Goal: Information Seeking & Learning: Check status

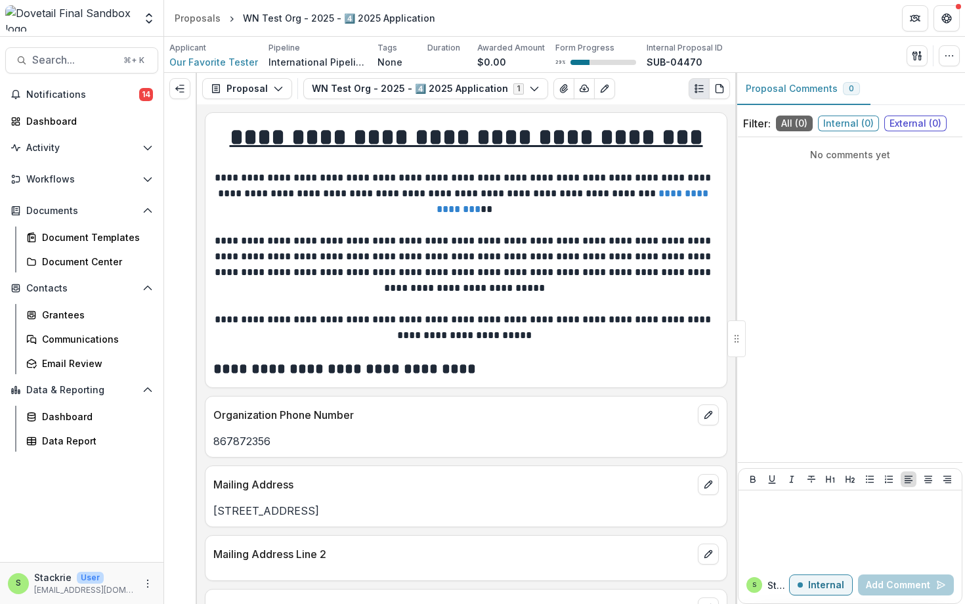
click at [196, 7] on header "Proposals WN Test Org - 2025 - 4️⃣ 2025 Application" at bounding box center [564, 18] width 801 height 36
click at [196, 16] on div "Proposals" at bounding box center [198, 18] width 46 height 14
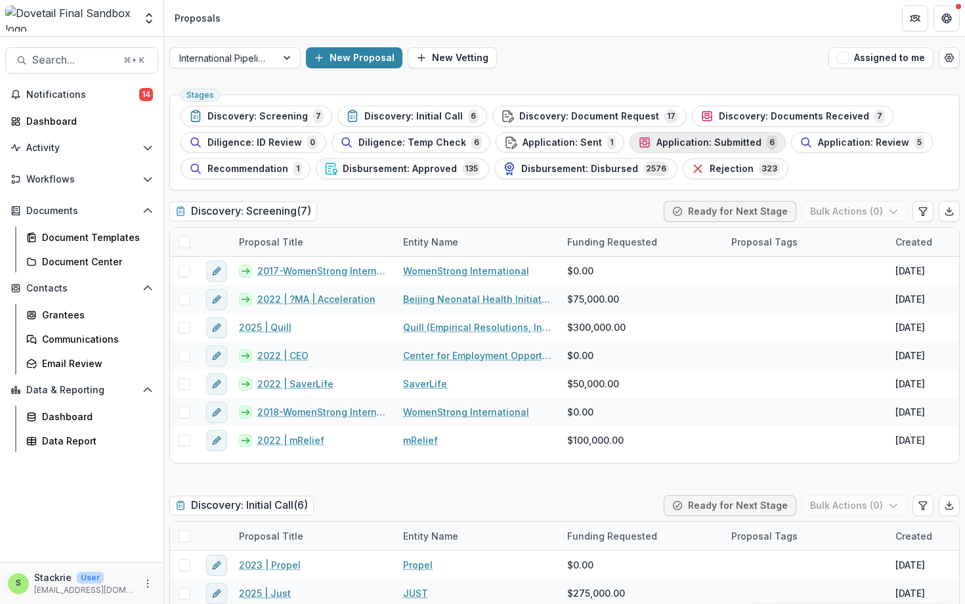
click at [724, 142] on span "Application: Submitted" at bounding box center [709, 142] width 105 height 11
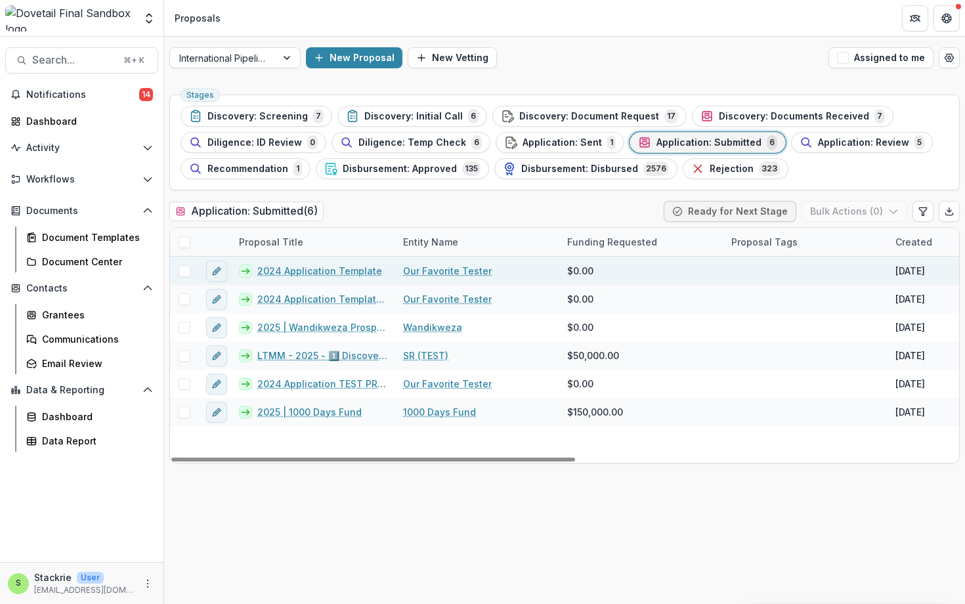
click at [358, 269] on link "2024 Application Template" at bounding box center [319, 271] width 125 height 14
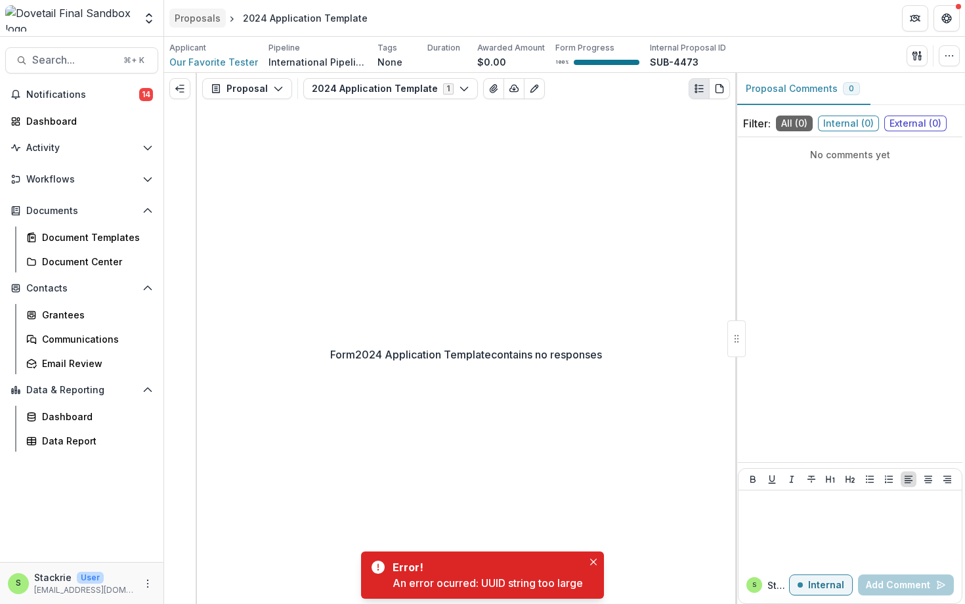
click at [190, 15] on div "Proposals" at bounding box center [198, 18] width 46 height 14
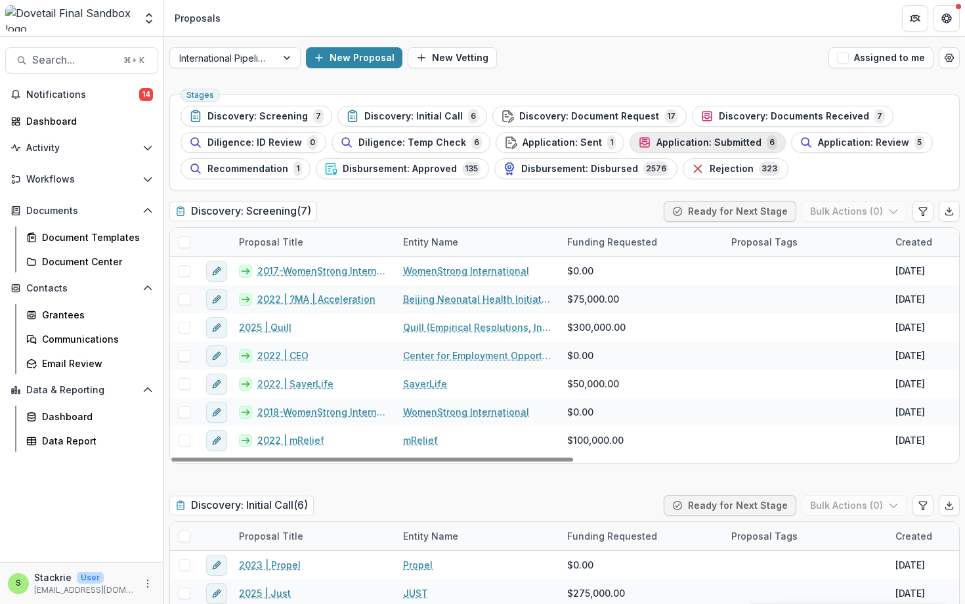
click at [735, 144] on span "Application: Submitted" at bounding box center [709, 142] width 105 height 11
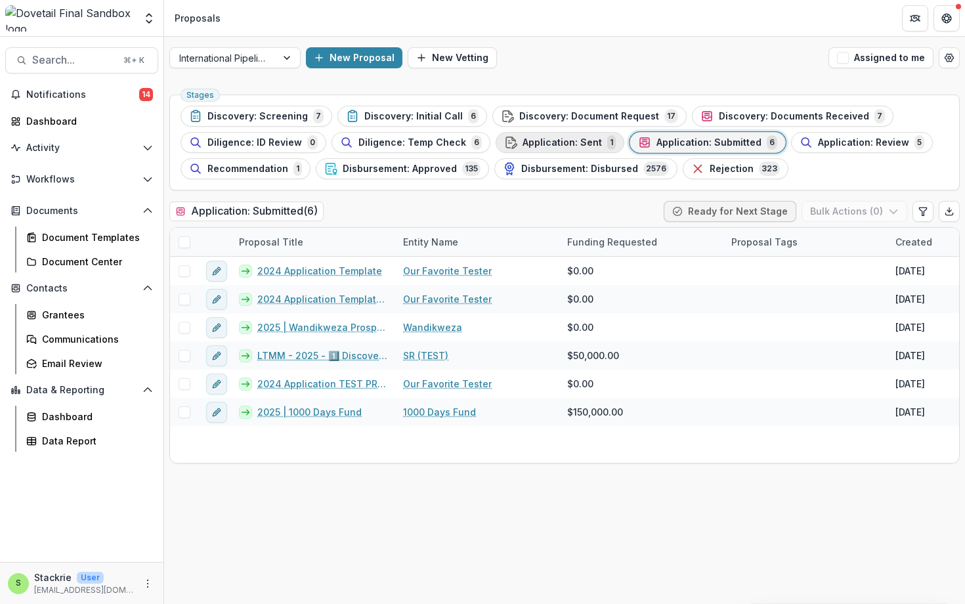
click at [535, 141] on span "Application: Sent" at bounding box center [562, 142] width 79 height 11
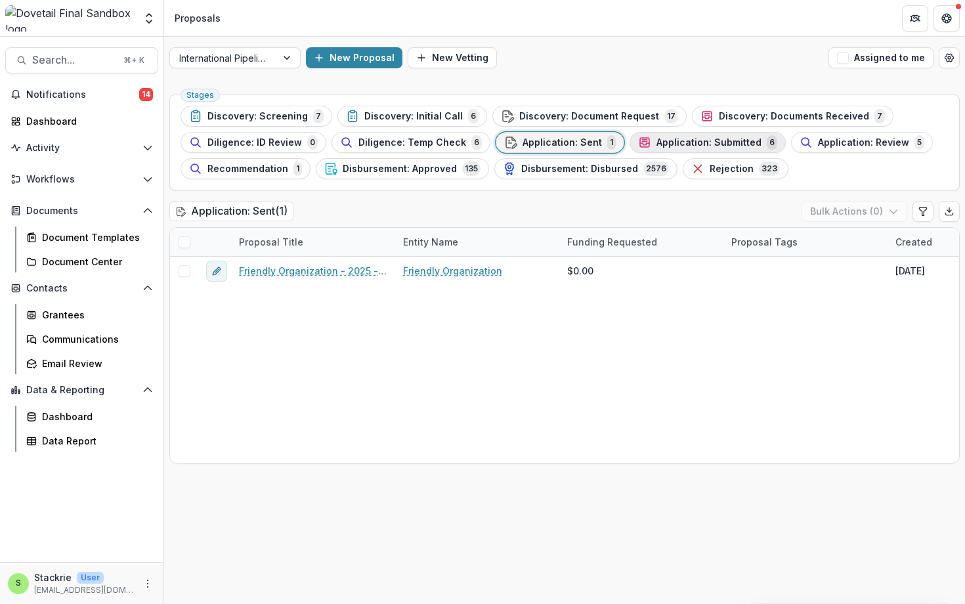
click at [696, 135] on div "Application: Submitted 6" at bounding box center [707, 142] width 139 height 14
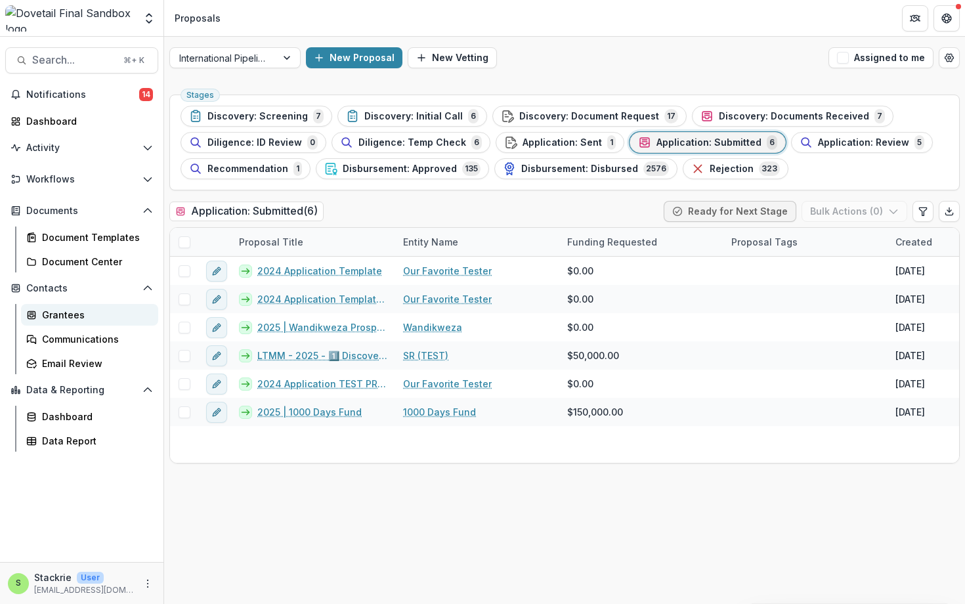
click at [73, 314] on div "Grantees" at bounding box center [95, 315] width 106 height 14
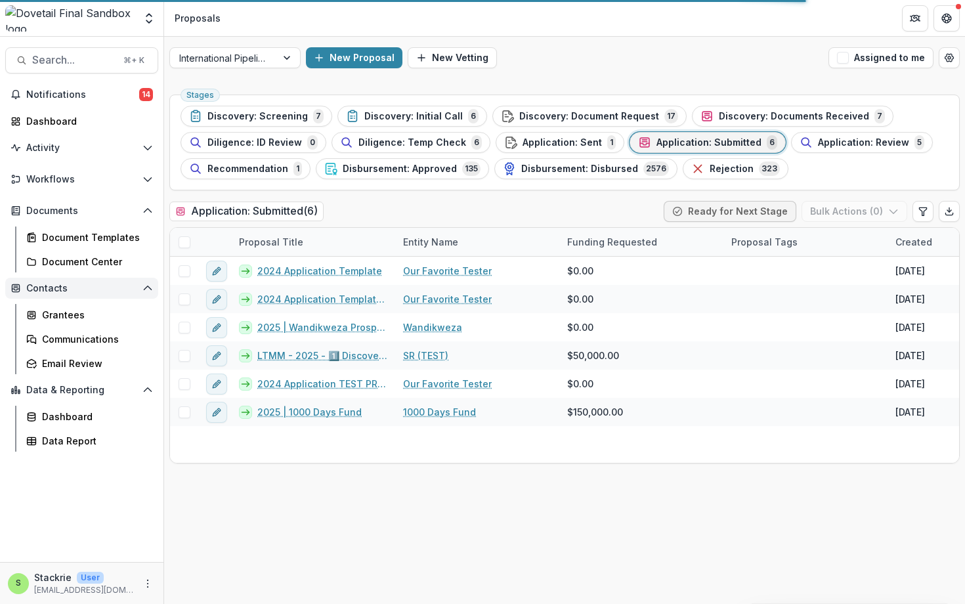
click at [107, 281] on button "Contacts" at bounding box center [81, 288] width 153 height 21
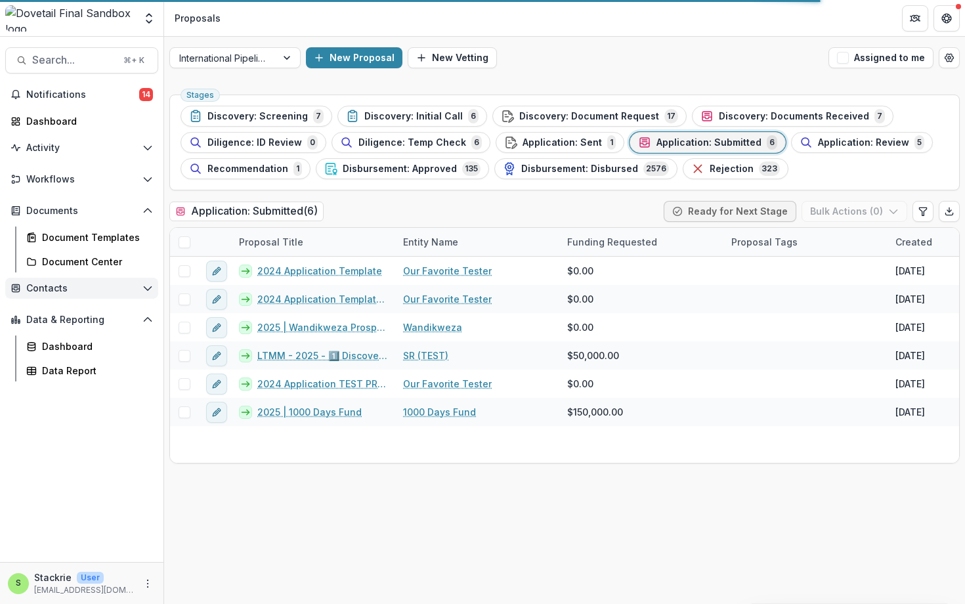
click at [107, 281] on button "Contacts" at bounding box center [81, 288] width 153 height 21
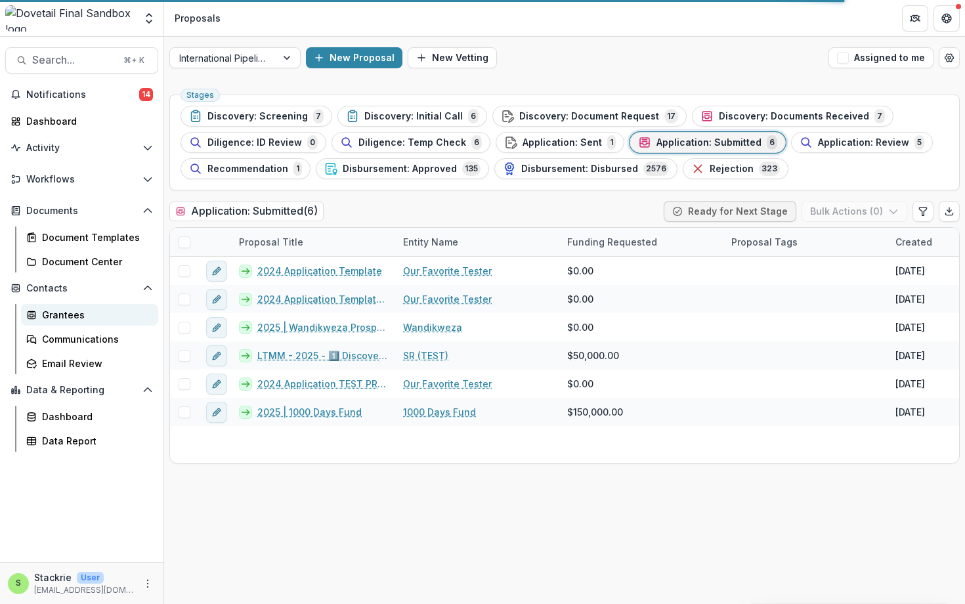
click at [81, 319] on div "Grantees" at bounding box center [95, 315] width 106 height 14
click at [81, 317] on div "Grantees" at bounding box center [95, 315] width 106 height 14
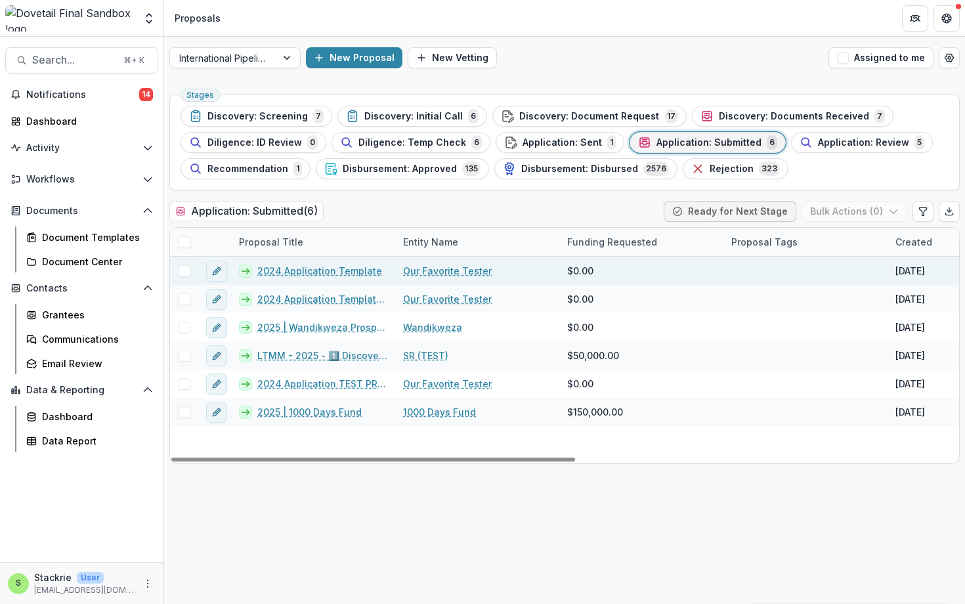
click at [298, 265] on link "2024 Application Template" at bounding box center [319, 271] width 125 height 14
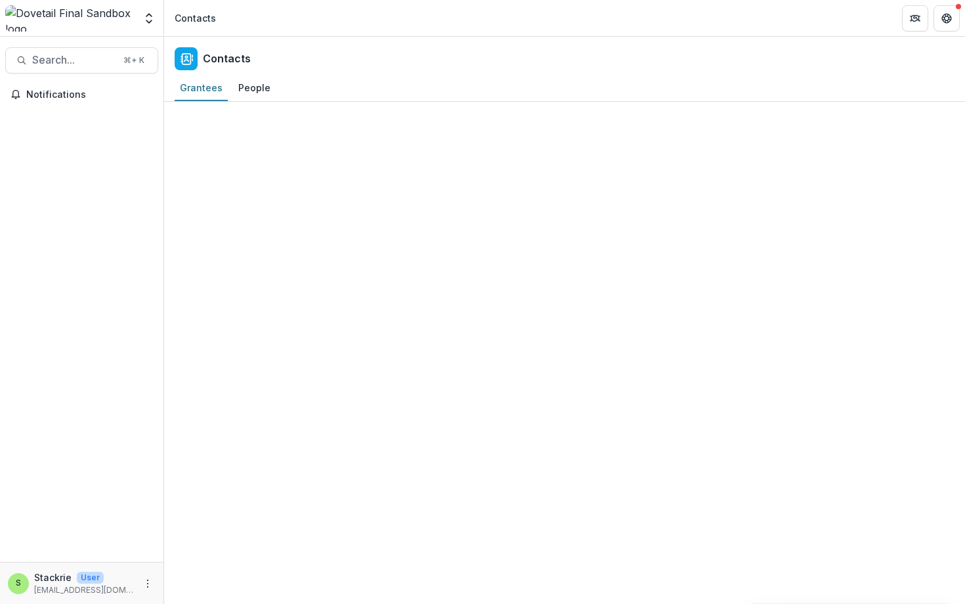
click at [271, 142] on div at bounding box center [564, 353] width 801 height 502
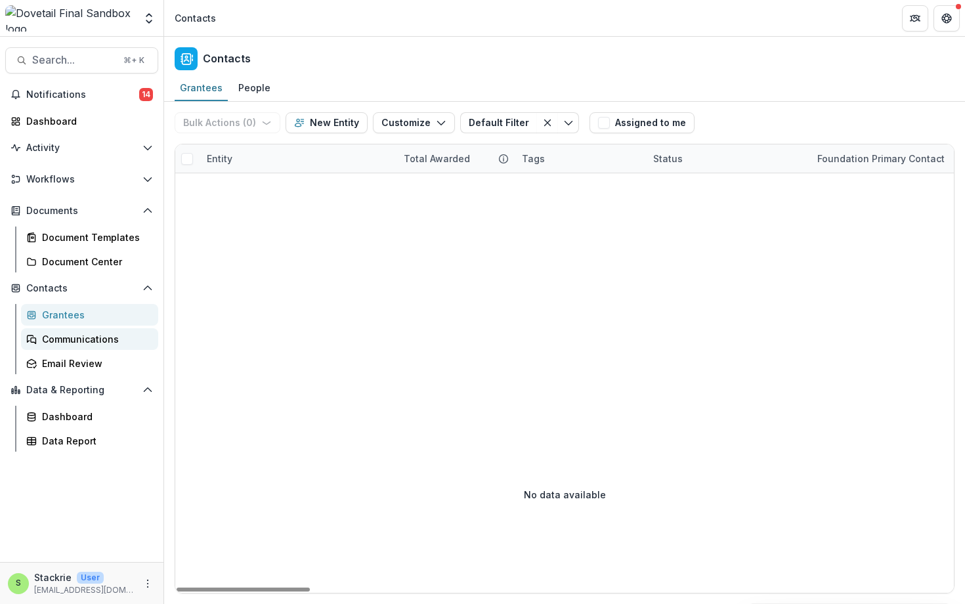
click at [116, 334] on div "Communications" at bounding box center [95, 339] width 106 height 14
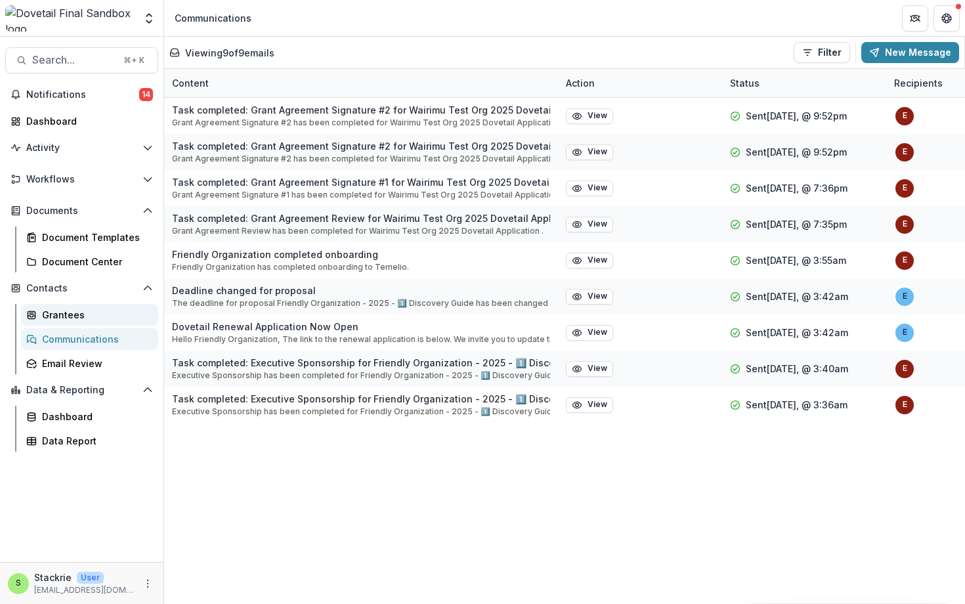
click at [77, 315] on div "Grantees" at bounding box center [95, 315] width 106 height 14
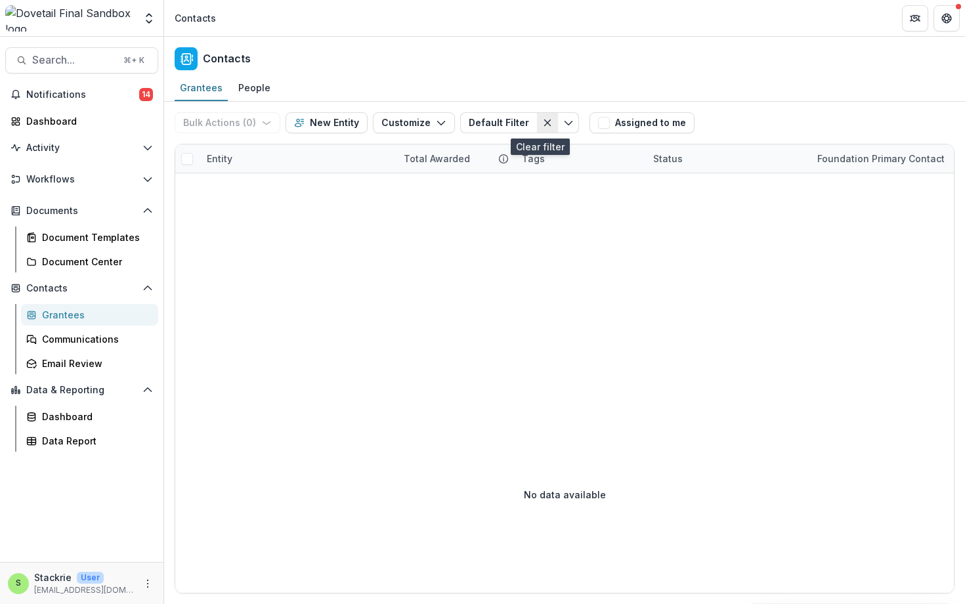
click at [542, 123] on icon "Clear filter" at bounding box center [547, 123] width 11 height 11
click at [87, 311] on div "Grantees" at bounding box center [95, 315] width 106 height 14
click at [544, 117] on button "Clear filter" at bounding box center [547, 122] width 21 height 21
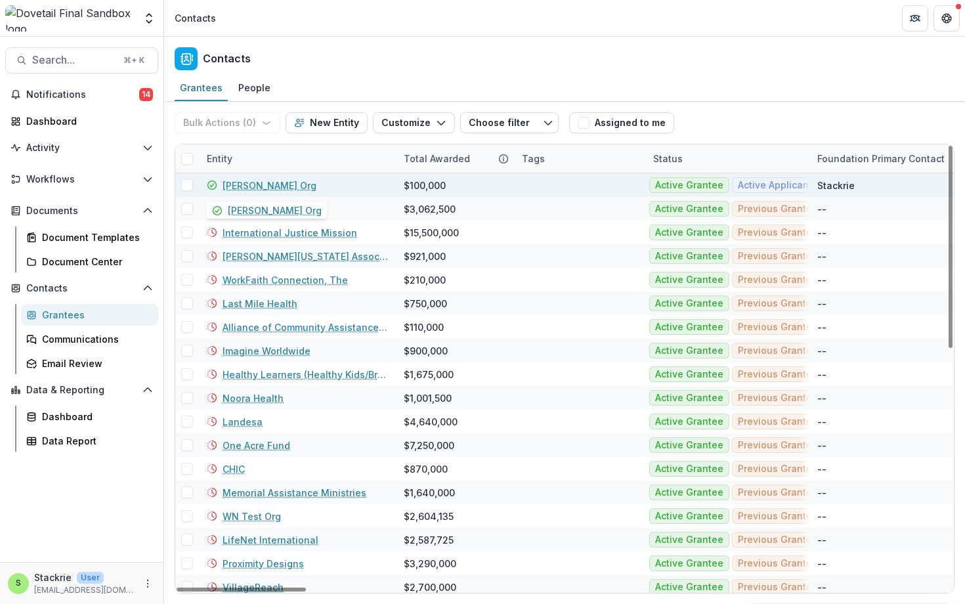
click at [257, 181] on link "Courtney's Org" at bounding box center [270, 186] width 94 height 14
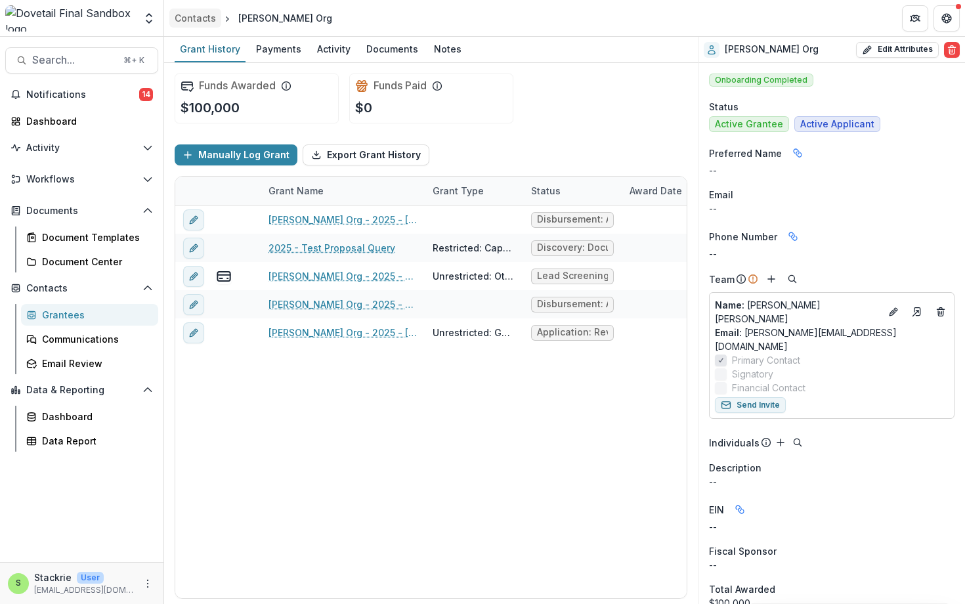
click at [197, 20] on div "Contacts" at bounding box center [195, 18] width 41 height 14
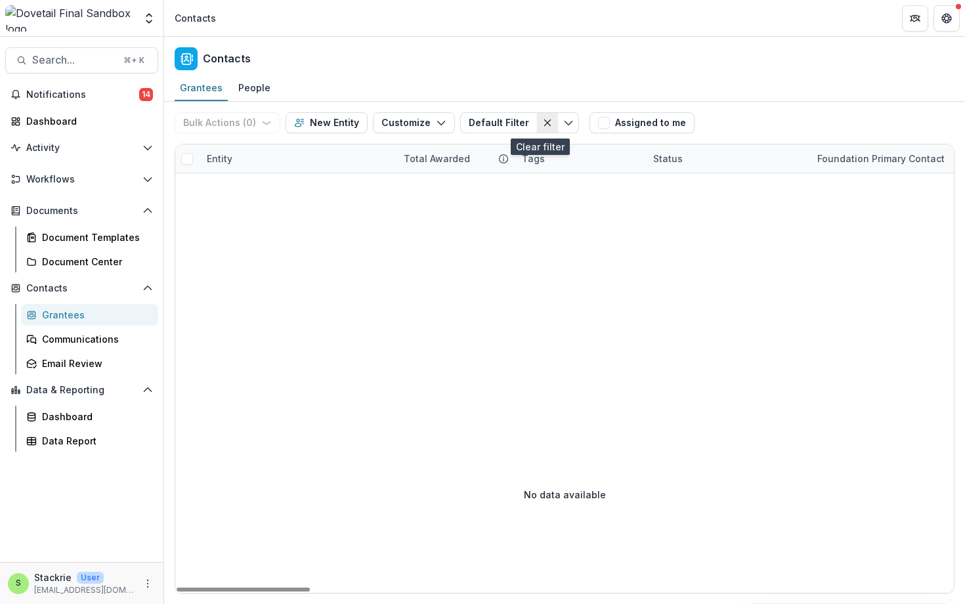
click at [543, 117] on button "Clear filter" at bounding box center [547, 122] width 21 height 21
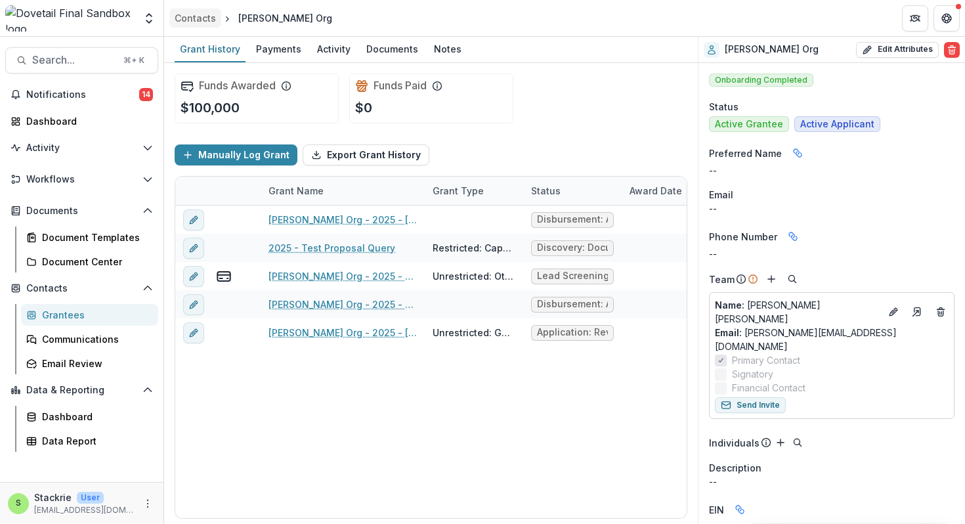
click at [205, 11] on div "Contacts" at bounding box center [195, 18] width 41 height 14
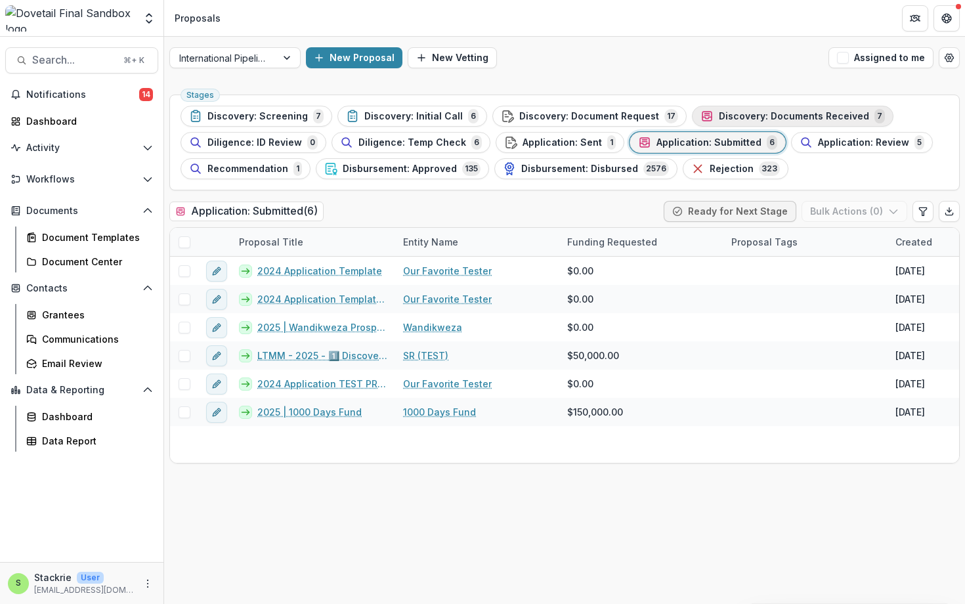
click at [768, 112] on span "Discovery: Documents Received" at bounding box center [794, 116] width 150 height 11
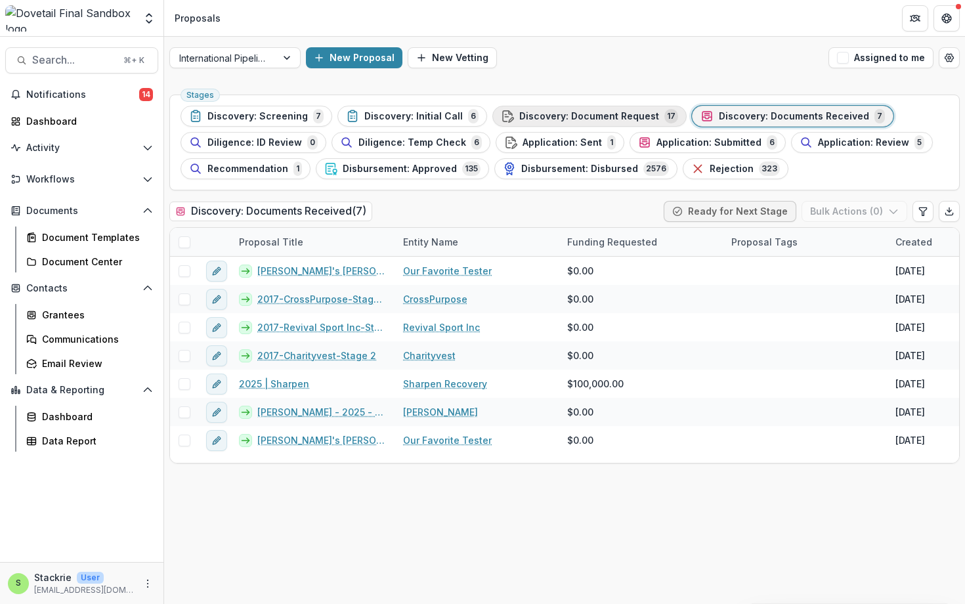
click at [615, 114] on span "Discovery: Document Request" at bounding box center [589, 116] width 140 height 11
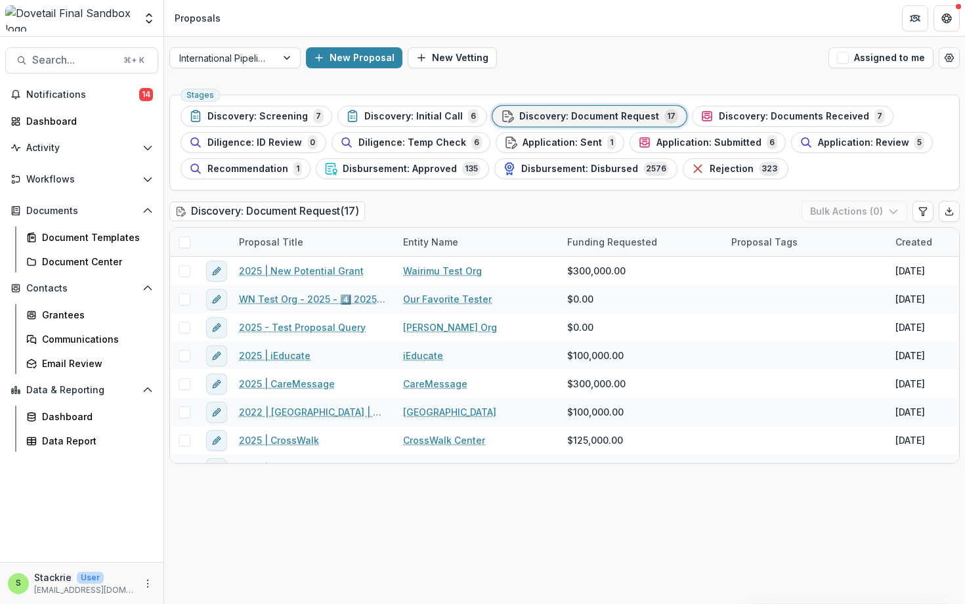
click at [43, 14] on img at bounding box center [69, 18] width 129 height 26
click at [152, 15] on icon "Open entity switcher" at bounding box center [148, 18] width 13 height 13
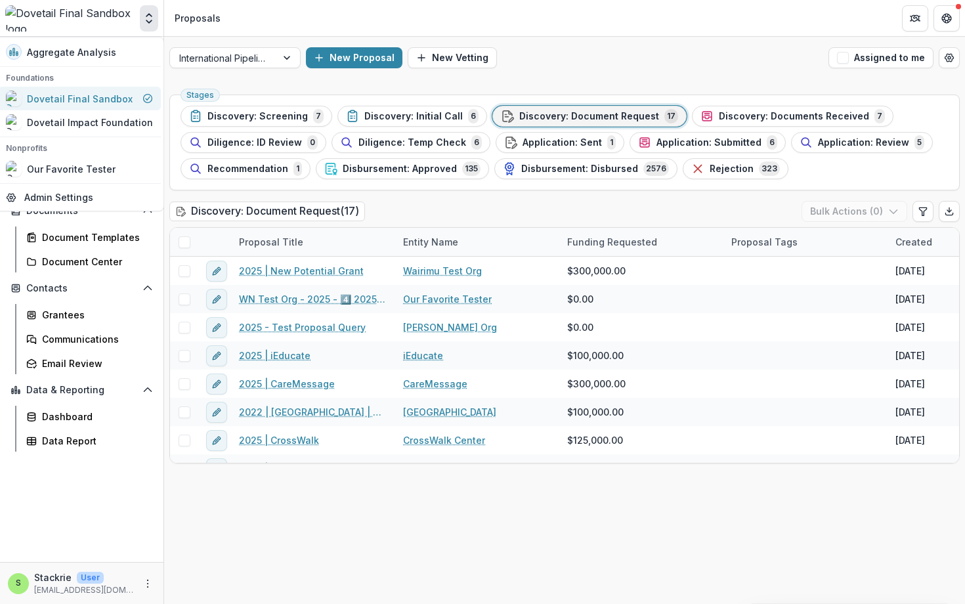
click at [108, 98] on div "Dovetail Final Sandbox" at bounding box center [80, 99] width 106 height 14
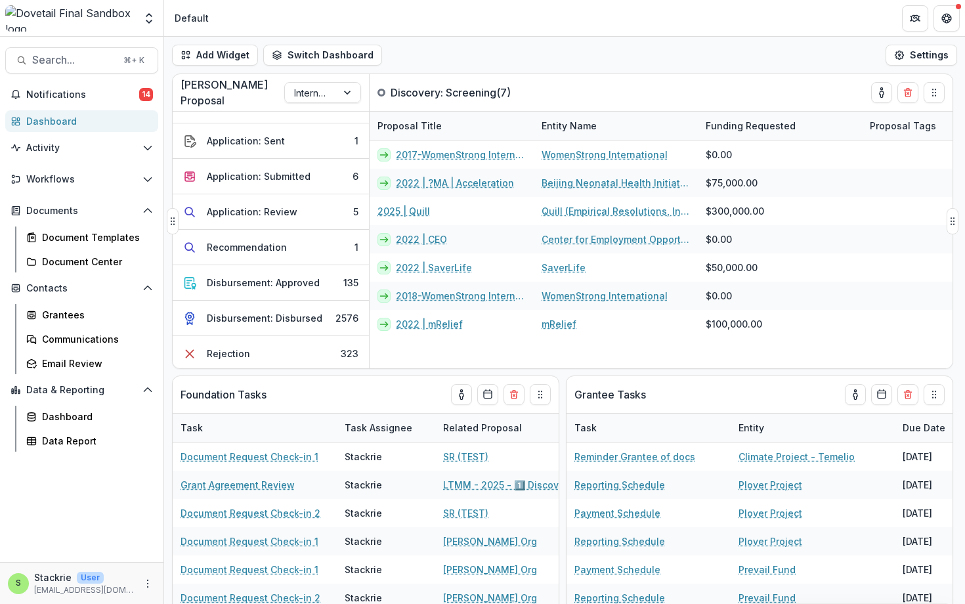
scroll to position [204, 0]
click at [270, 179] on div "Application: Submitted" at bounding box center [259, 174] width 104 height 14
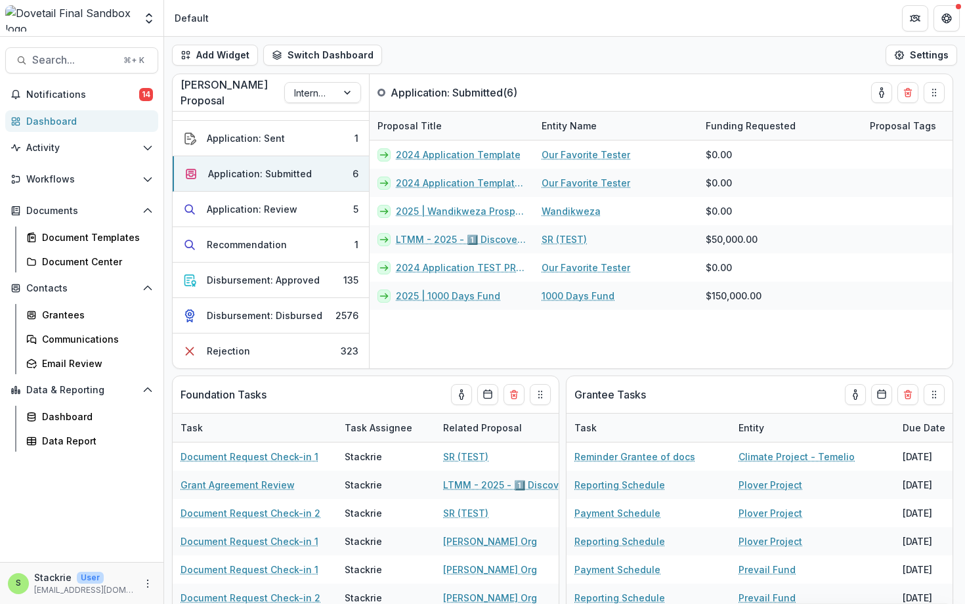
click at [107, 125] on div "Dashboard" at bounding box center [86, 121] width 121 height 14
click at [281, 58] on button "Switch Dashboard" at bounding box center [322, 55] width 119 height 21
click at [282, 58] on button "Switch Dashboard" at bounding box center [322, 55] width 119 height 21
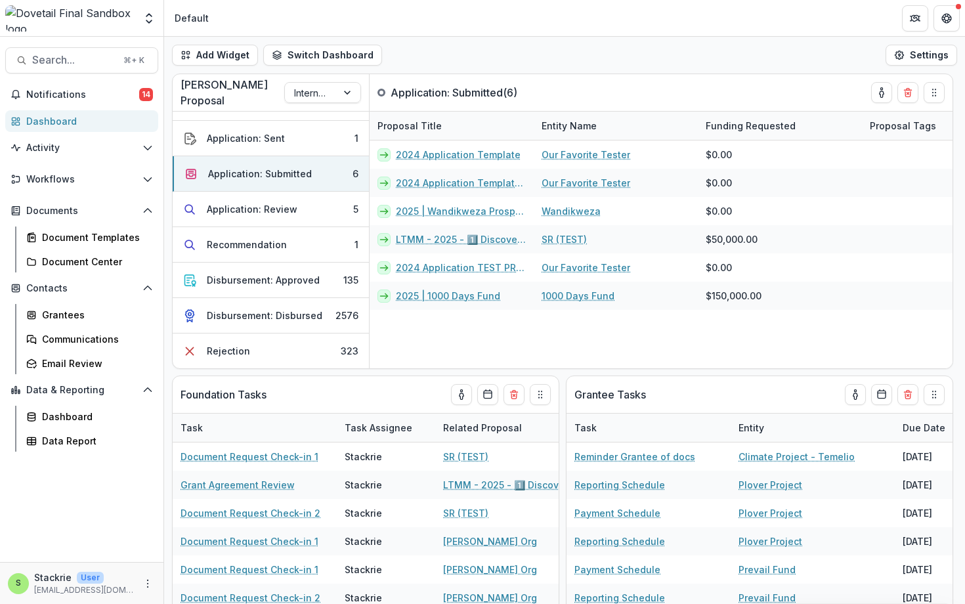
click at [134, 17] on div at bounding box center [69, 18] width 129 height 26
click at [146, 17] on icon "Open entity switcher" at bounding box center [148, 18] width 13 height 13
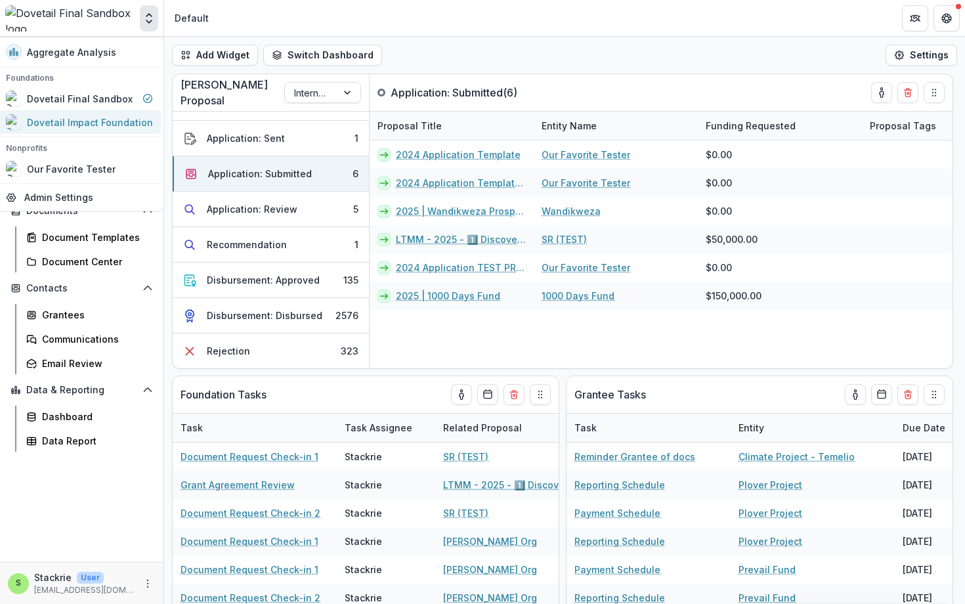
click at [95, 114] on div "Dovetail Impact Foundation" at bounding box center [79, 122] width 147 height 16
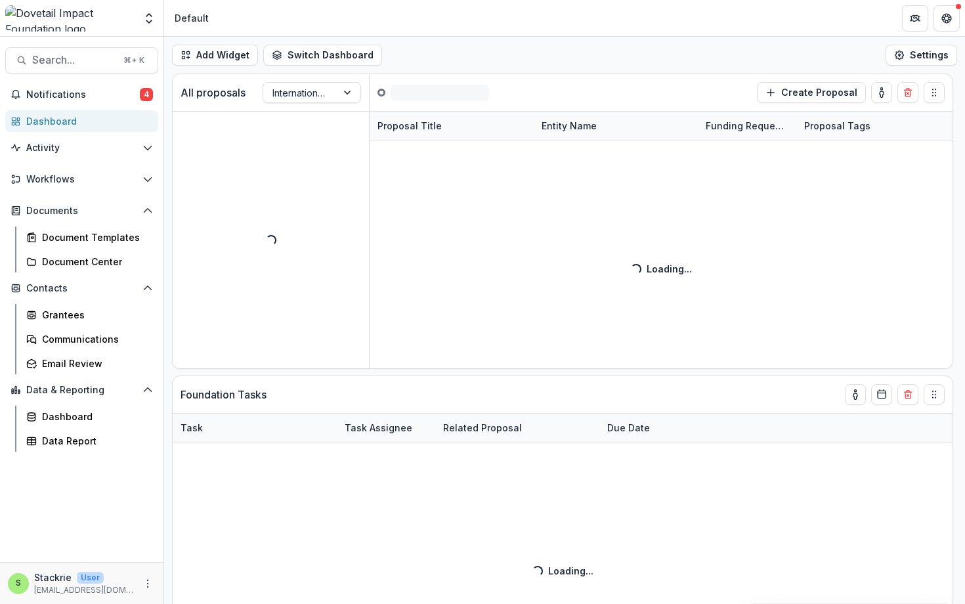
click at [77, 11] on img at bounding box center [69, 18] width 129 height 26
click at [145, 15] on icon "Open entity switcher" at bounding box center [148, 18] width 13 height 13
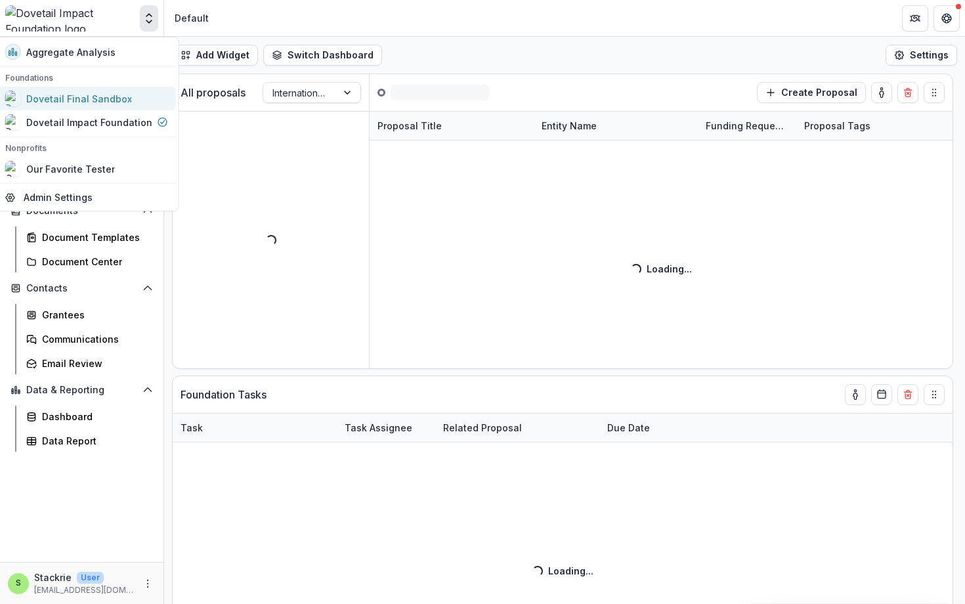
click at [106, 92] on div "Dovetail Final Sandbox" at bounding box center [79, 99] width 106 height 14
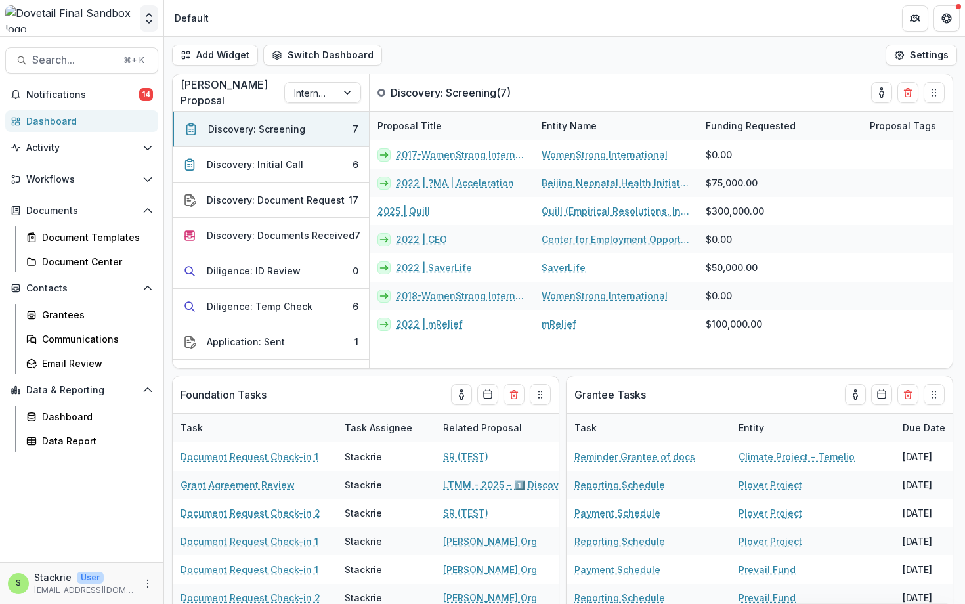
click at [147, 15] on polyline "Open entity switcher" at bounding box center [148, 15] width 5 height 3
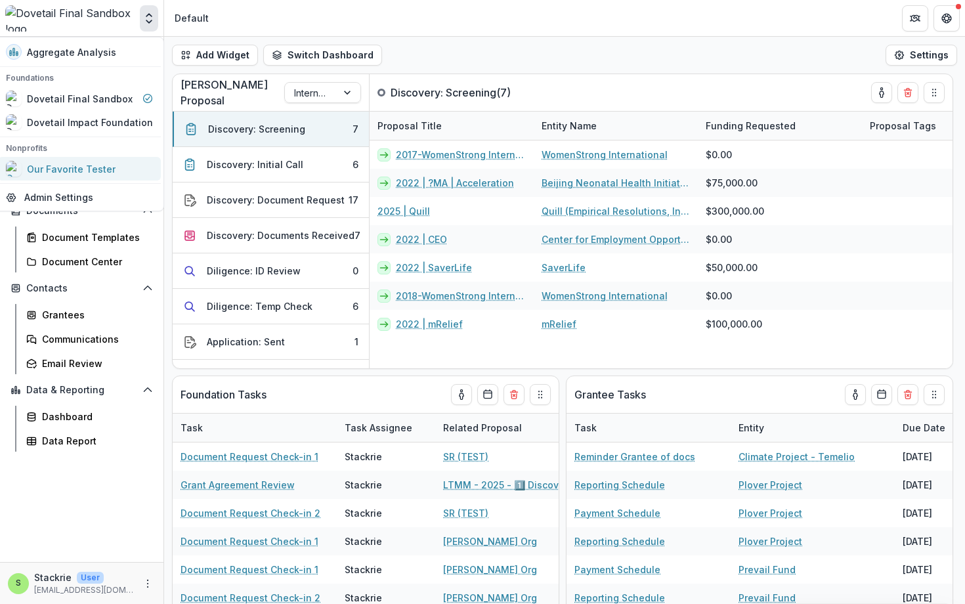
click at [96, 167] on div "Our Favorite Tester" at bounding box center [71, 169] width 89 height 14
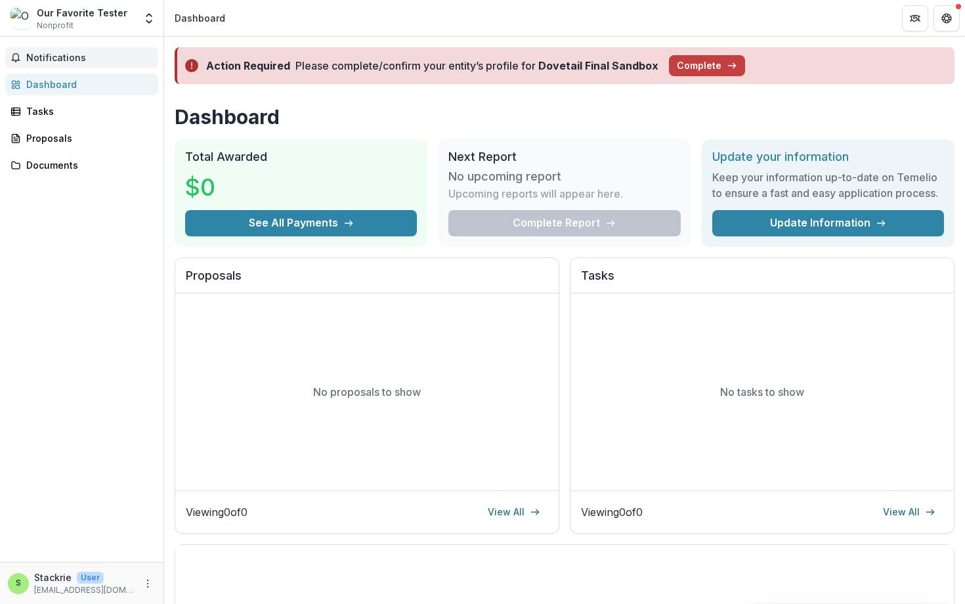
click at [49, 55] on span "Notifications" at bounding box center [89, 58] width 127 height 11
click at [98, 324] on div "Notifications Dashboard Tasks Proposals Documents" at bounding box center [82, 299] width 164 height 525
click at [60, 137] on div "Proposals" at bounding box center [86, 138] width 121 height 14
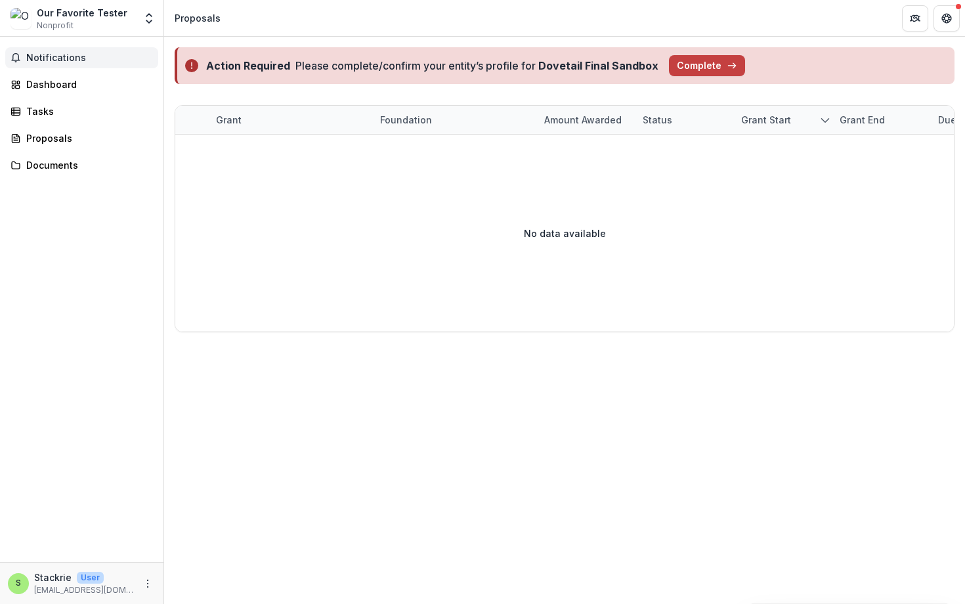
click at [28, 59] on span "Notifications" at bounding box center [89, 58] width 127 height 11
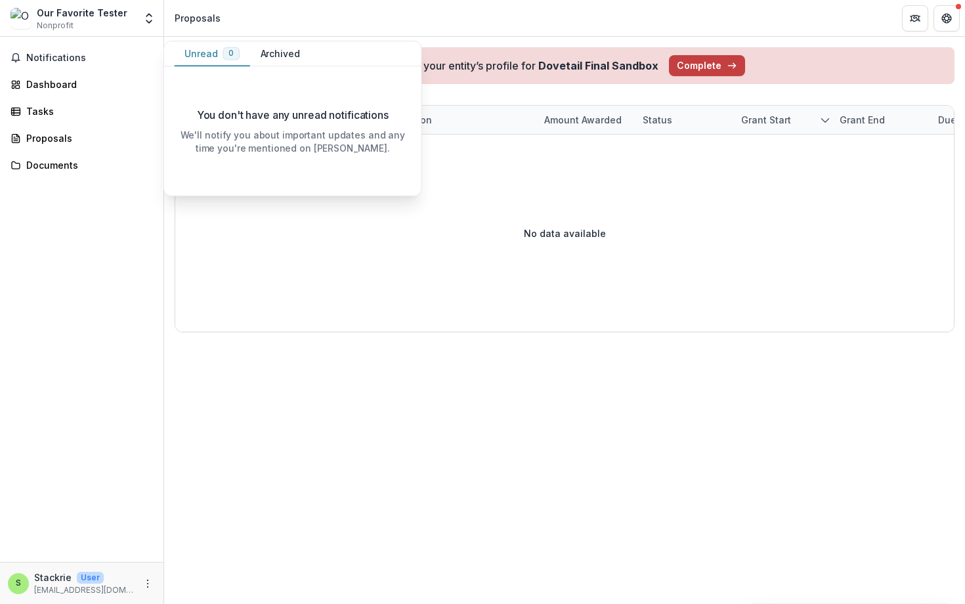
click at [17, 16] on img at bounding box center [21, 18] width 21 height 21
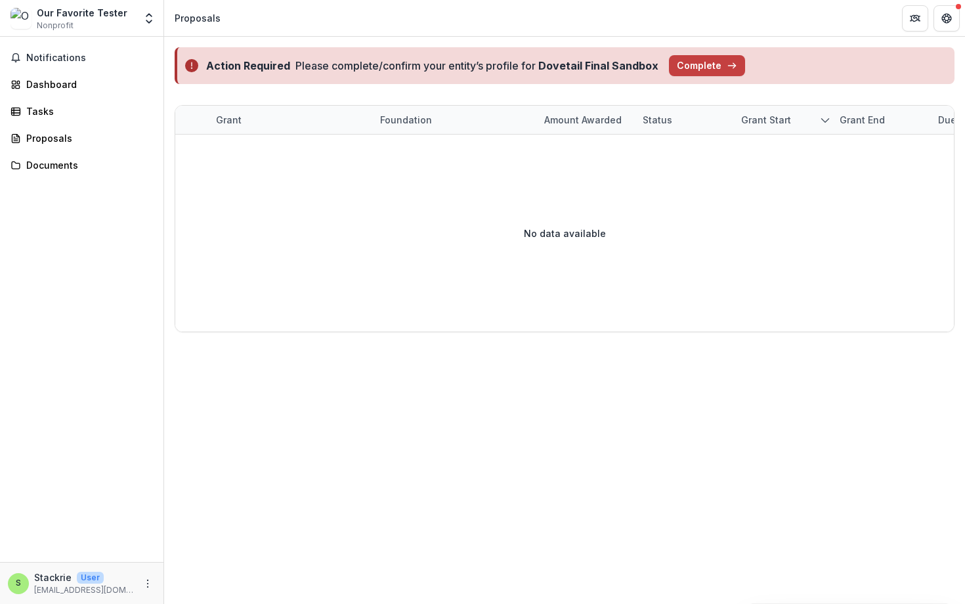
click at [20, 15] on img at bounding box center [21, 18] width 21 height 21
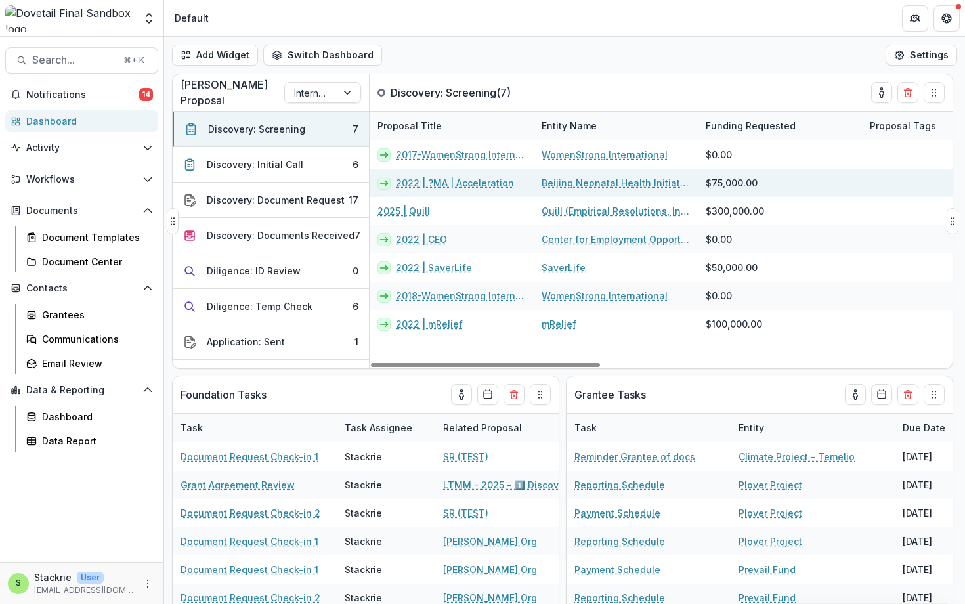
click at [600, 179] on link "Beijing Neonatal Health Initiative Test" at bounding box center [616, 183] width 148 height 14
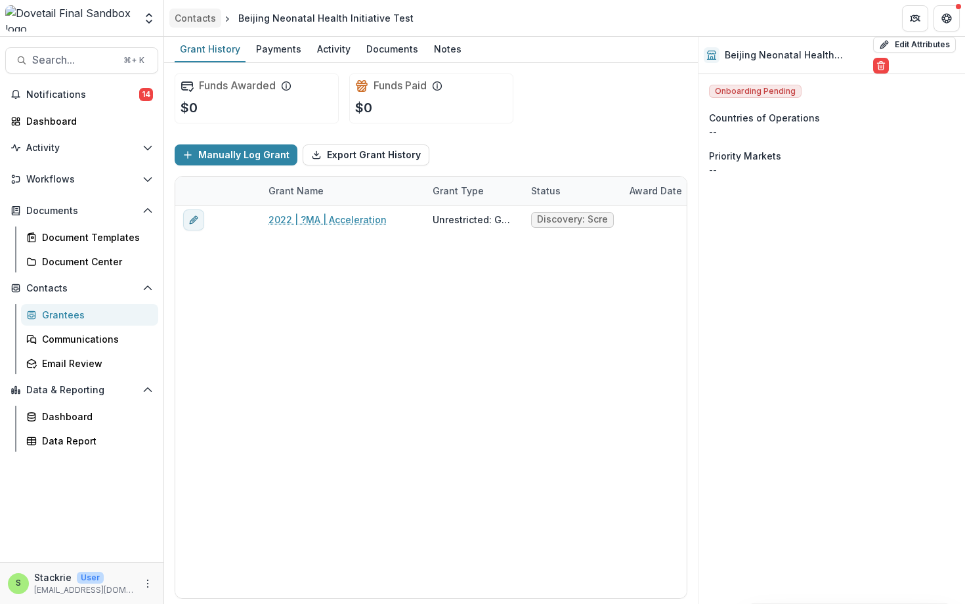
click at [206, 21] on div "Contacts" at bounding box center [195, 18] width 41 height 14
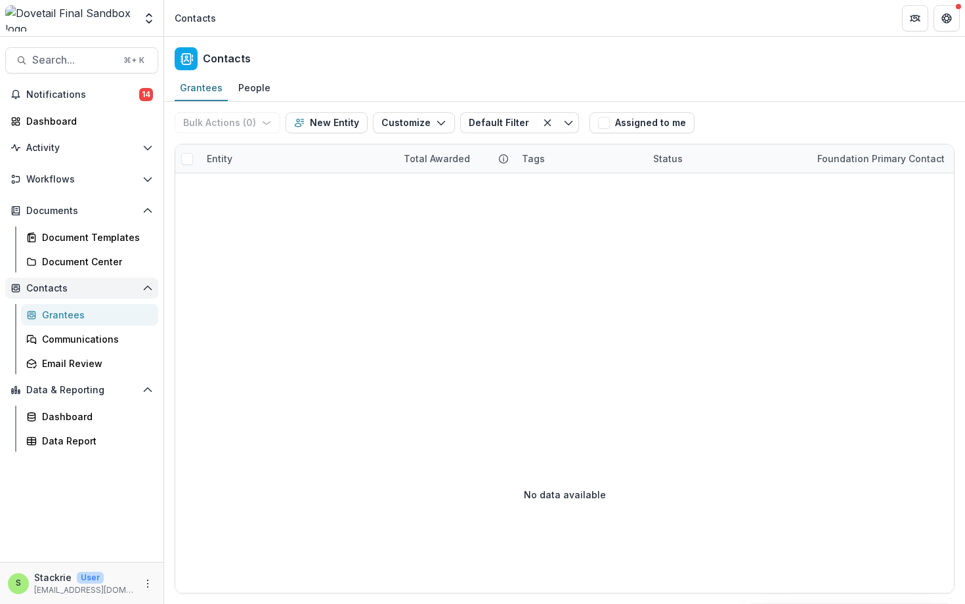
click at [68, 288] on span "Contacts" at bounding box center [81, 288] width 111 height 11
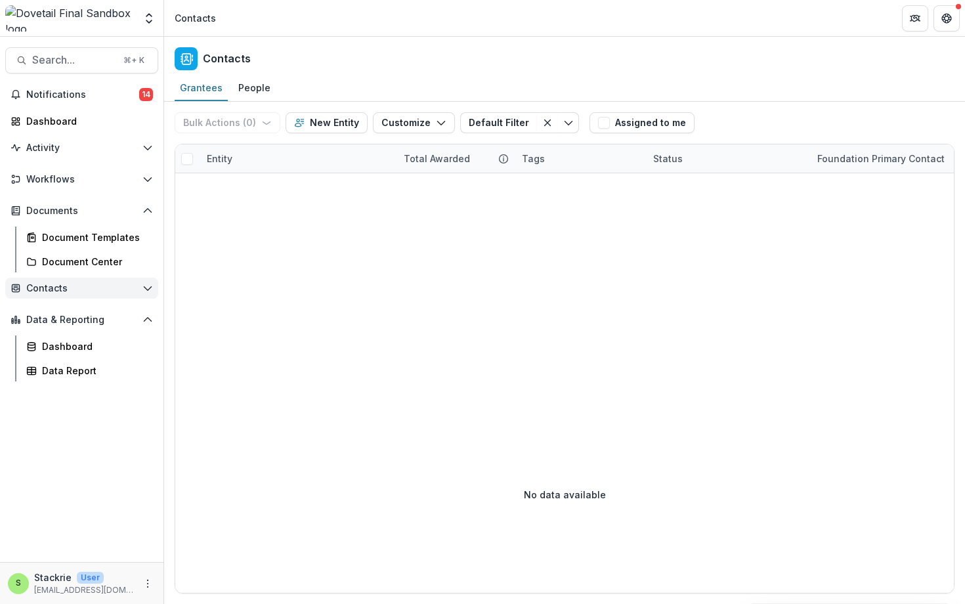
click at [68, 288] on span "Contacts" at bounding box center [81, 288] width 111 height 11
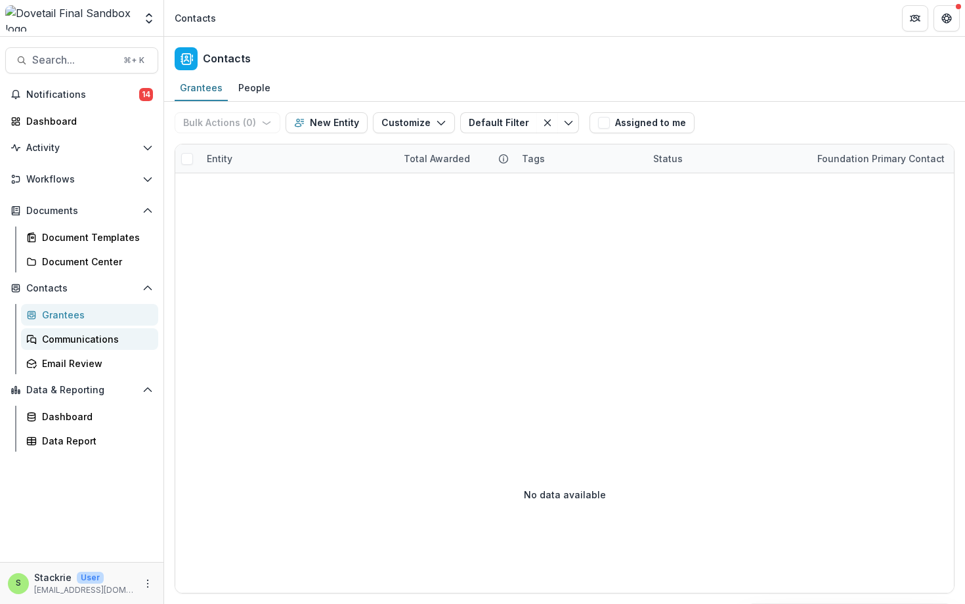
click at [72, 336] on div "Communications" at bounding box center [95, 339] width 106 height 14
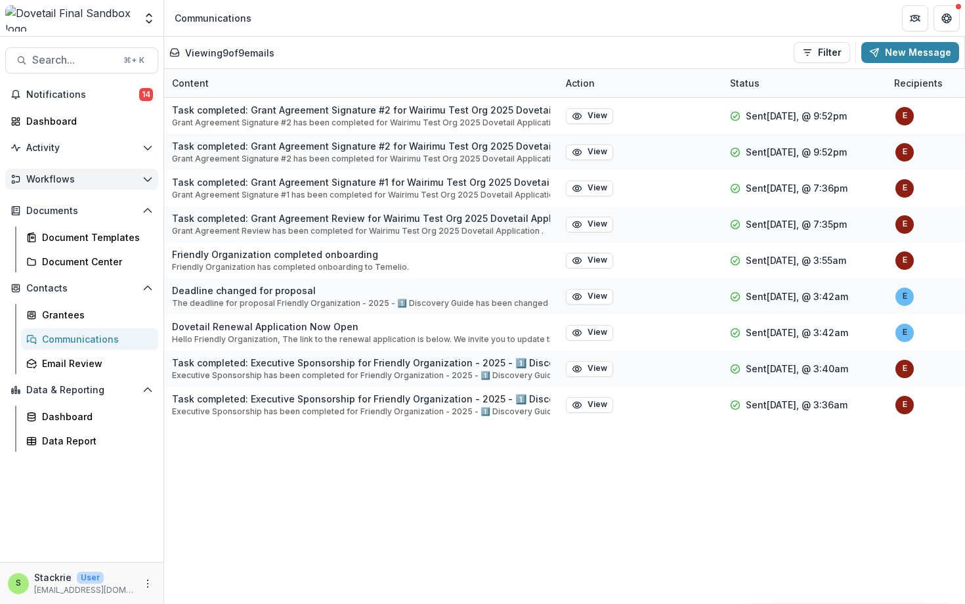
click at [37, 183] on span "Workflows" at bounding box center [81, 179] width 111 height 11
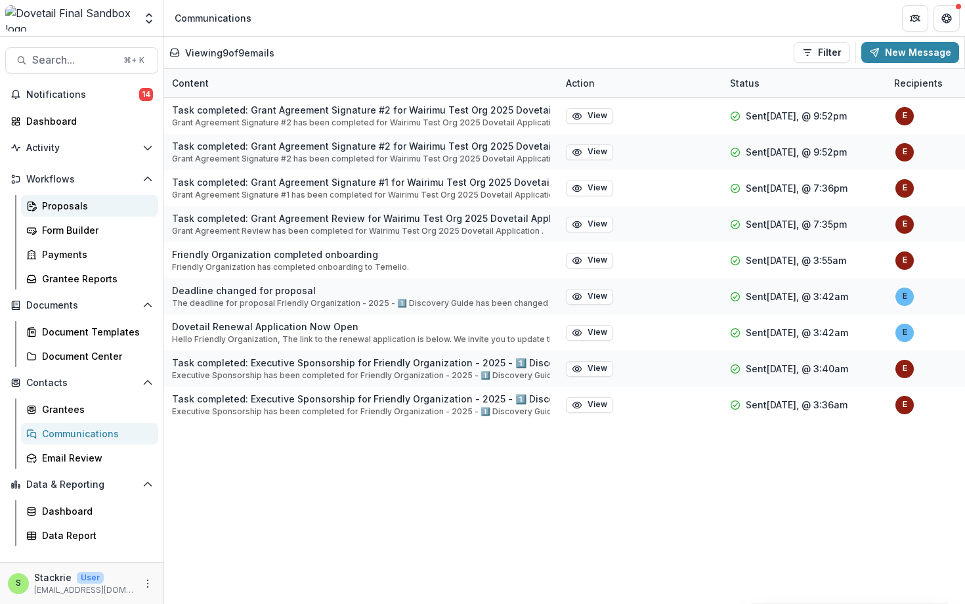
click at [56, 209] on div "Proposals" at bounding box center [95, 206] width 106 height 14
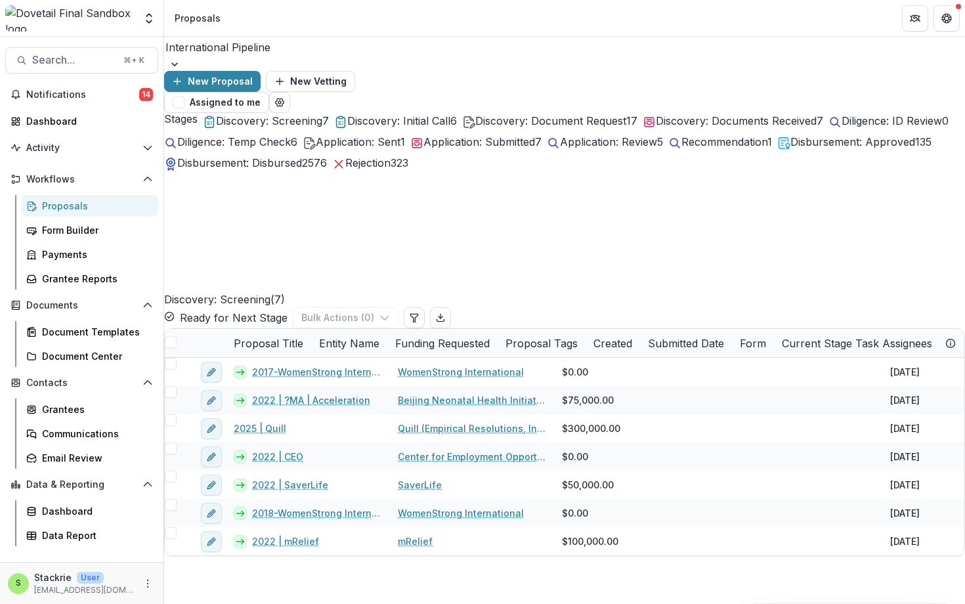
click at [535, 142] on span "Application: Submitted" at bounding box center [480, 141] width 112 height 13
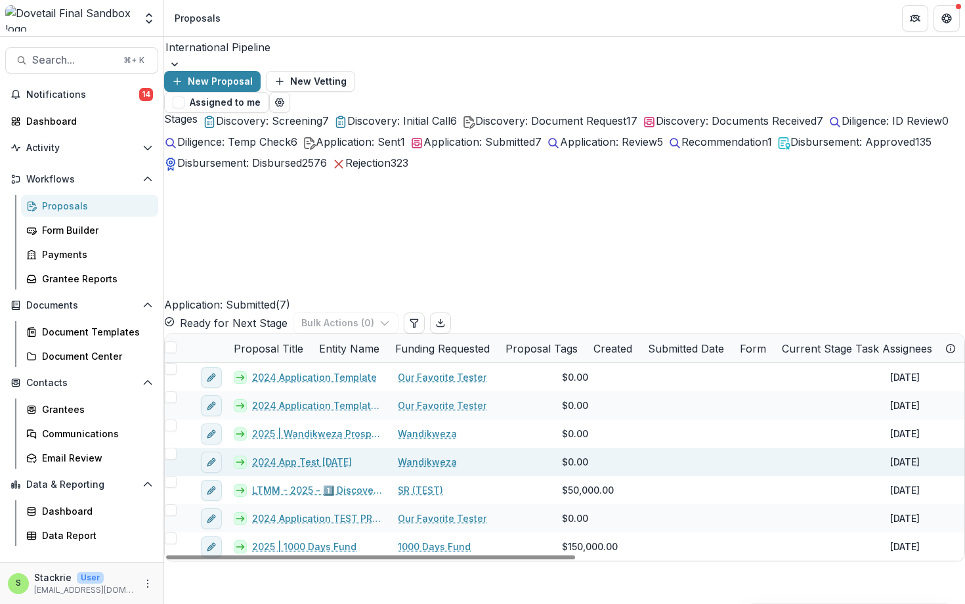
click at [309, 455] on link "2024 App Test [DATE]" at bounding box center [302, 462] width 100 height 14
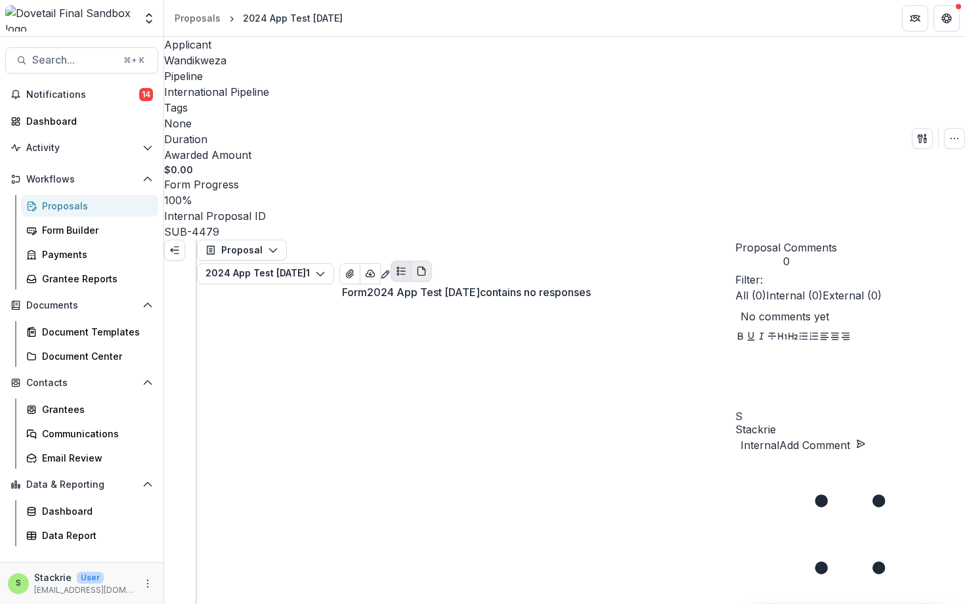
click at [427, 266] on icon "PDF view" at bounding box center [421, 271] width 11 height 11
click at [406, 266] on icon "Plaintext view" at bounding box center [401, 271] width 11 height 11
click at [263, 240] on button "Proposal" at bounding box center [242, 250] width 90 height 21
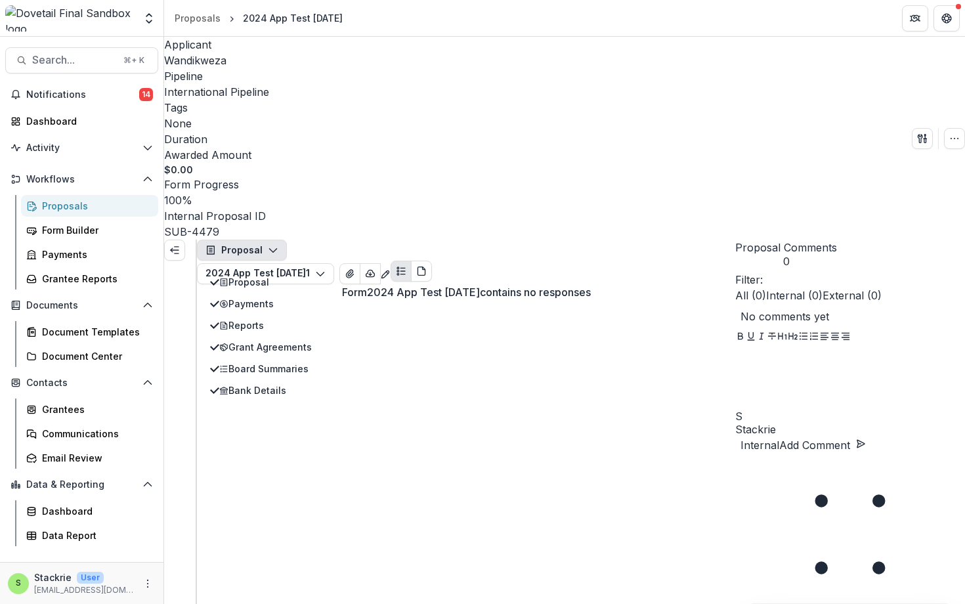
click at [263, 240] on button "Proposal" at bounding box center [242, 250] width 90 height 21
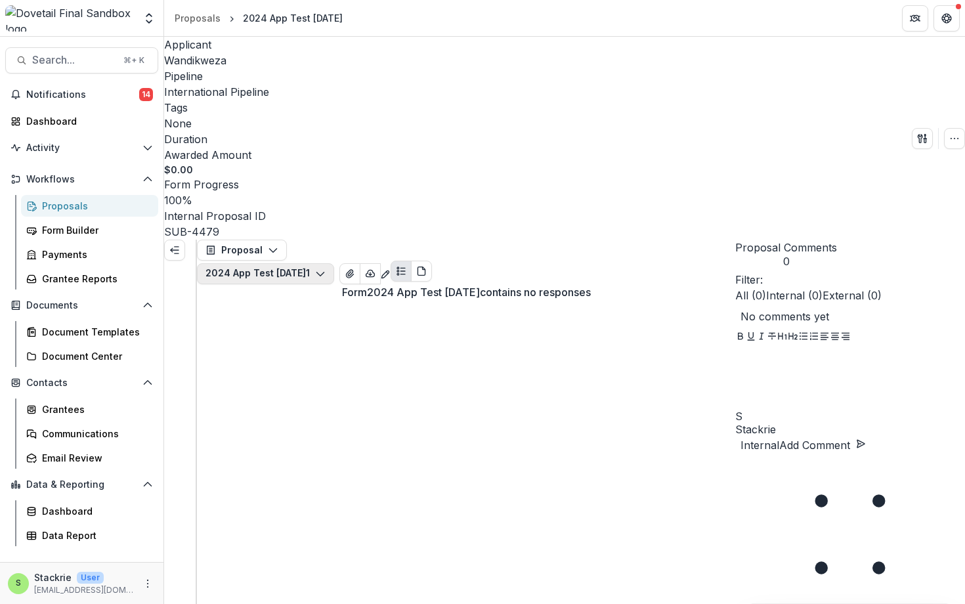
click at [334, 263] on button "2024 App Test [DATE] 1" at bounding box center [265, 273] width 137 height 21
click at [323, 284] on div "Form 2024 App Test [DATE] contains no responses" at bounding box center [466, 292] width 538 height 16
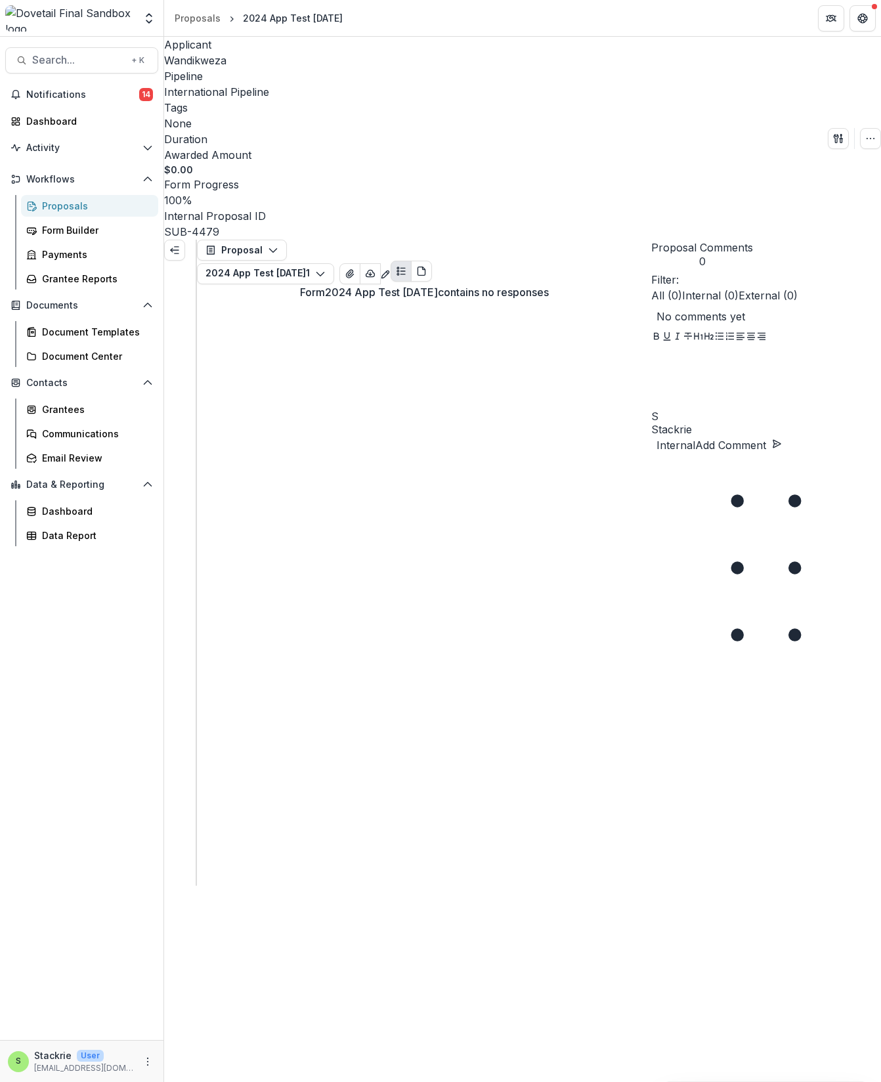
click at [194, 22] on div "Proposals" at bounding box center [198, 18] width 46 height 14
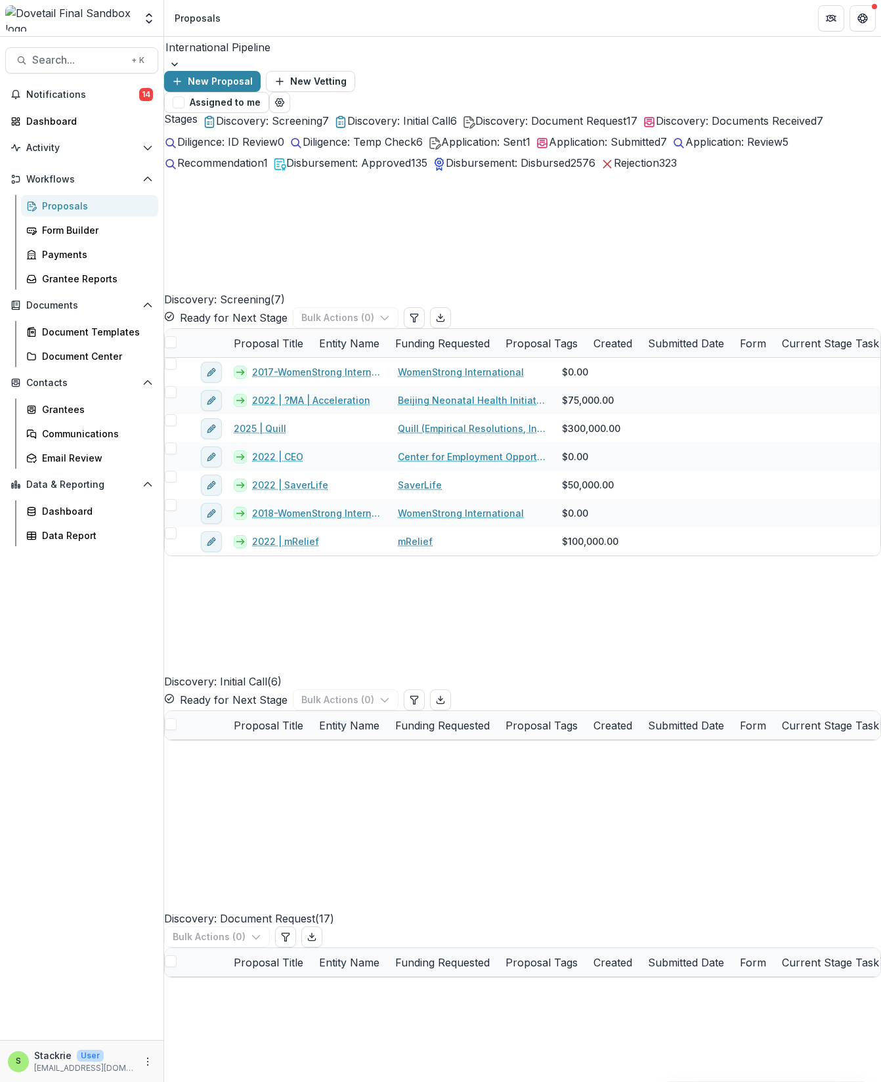
click at [549, 148] on span "Application: Submitted" at bounding box center [605, 141] width 112 height 13
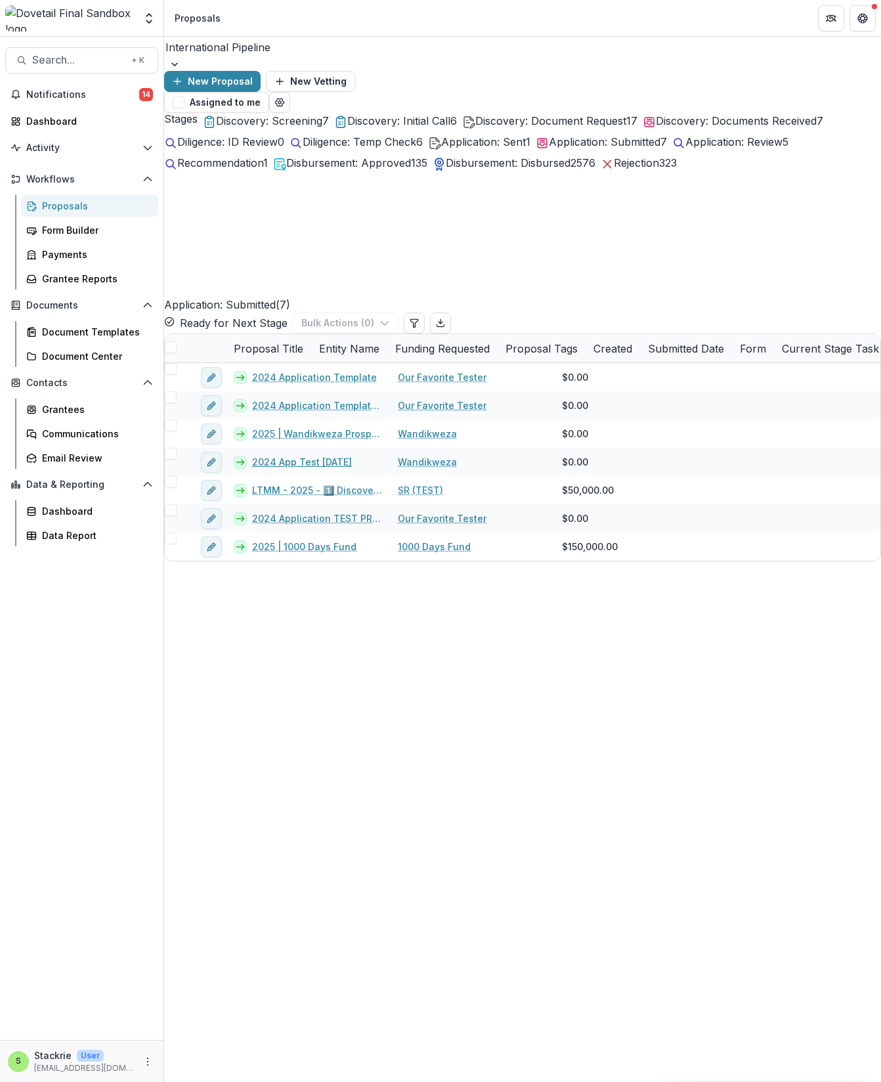
click at [331, 455] on link "2024 App Test [DATE]" at bounding box center [302, 462] width 100 height 14
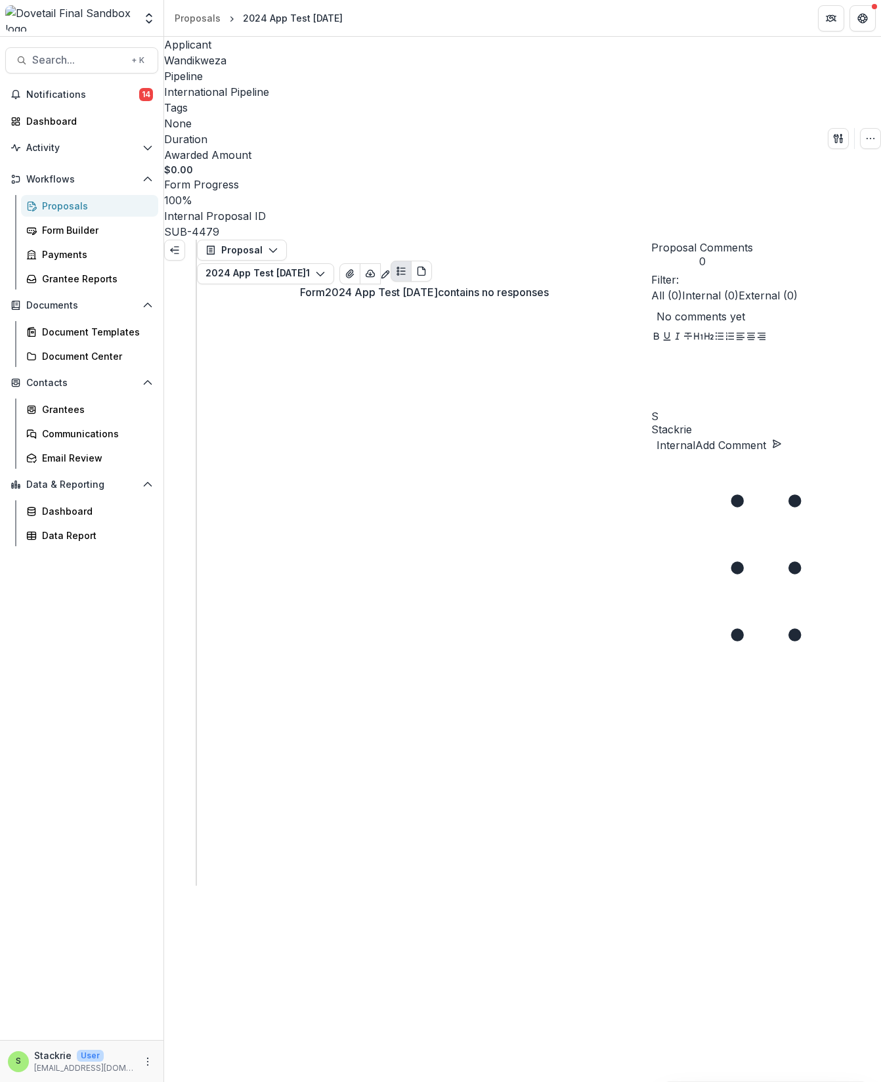
click at [427, 266] on icon "PDF view" at bounding box center [421, 271] width 11 height 11
click at [274, 245] on icon "button" at bounding box center [273, 250] width 11 height 11
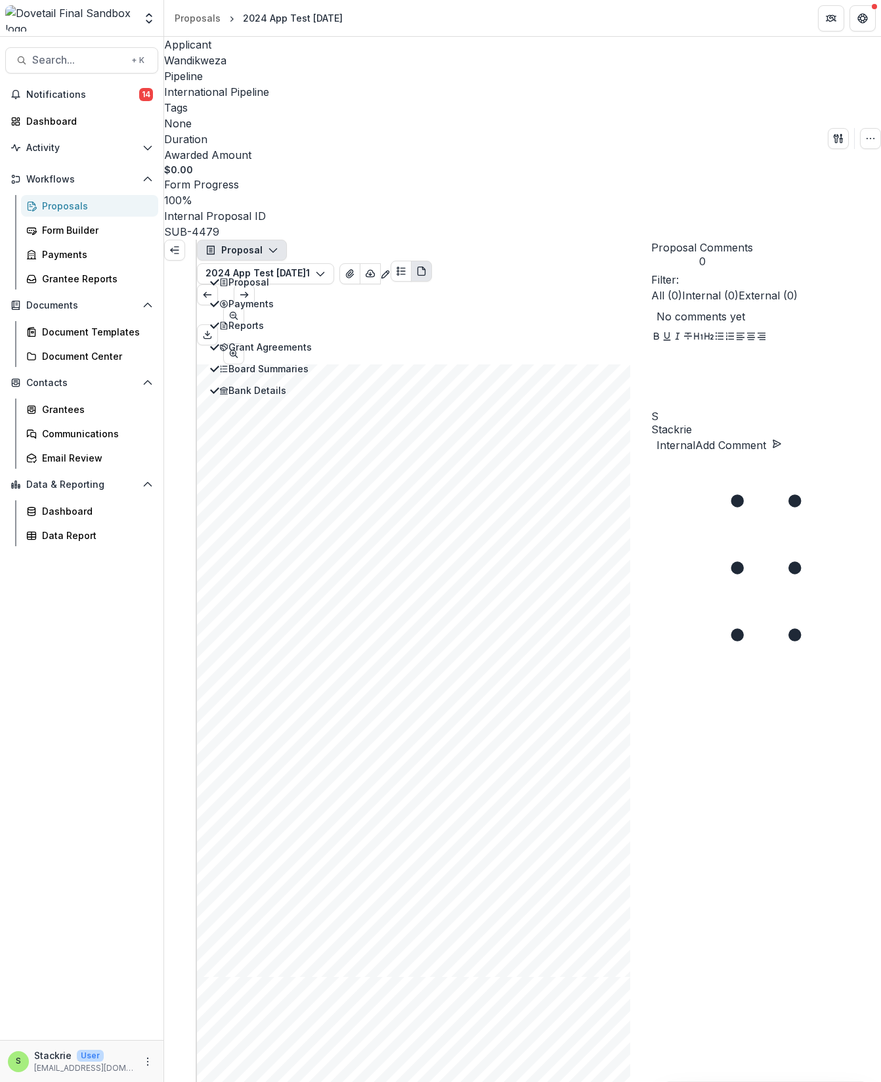
click at [326, 269] on icon "button" at bounding box center [320, 274] width 11 height 11
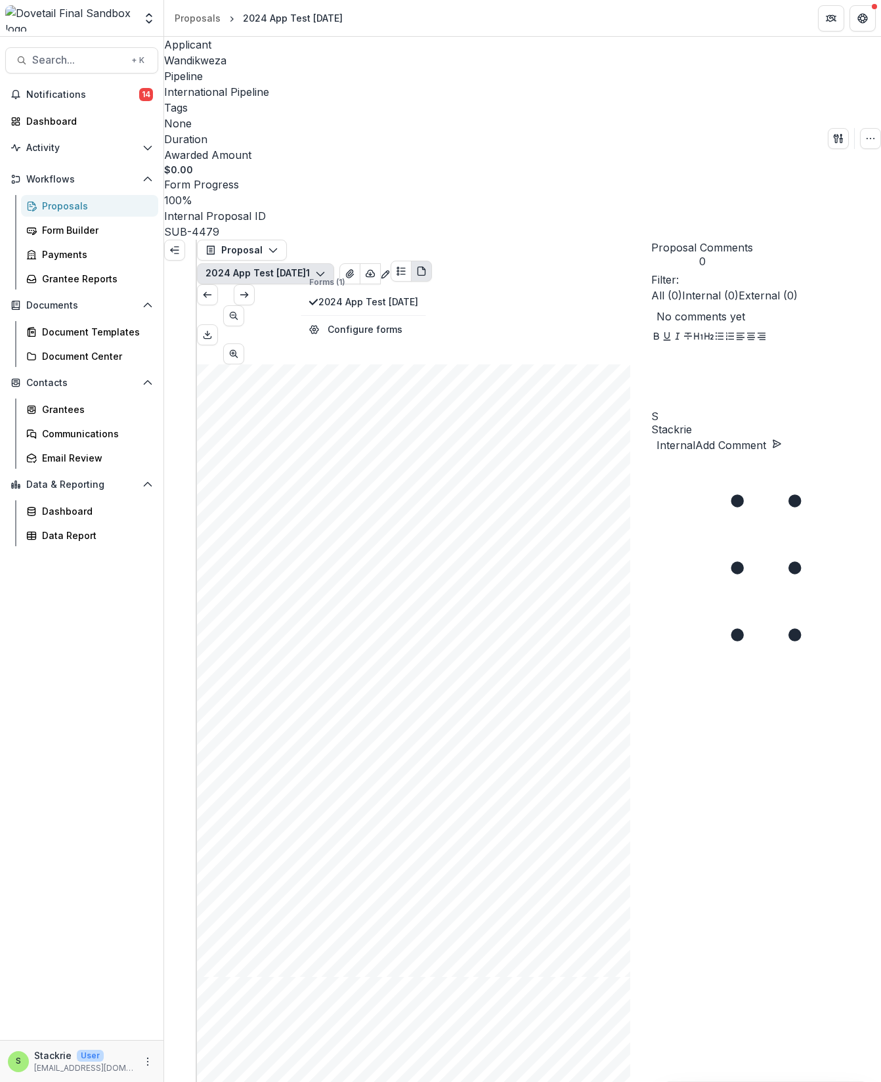
click at [326, 269] on icon "button" at bounding box center [320, 274] width 11 height 11
click at [391, 269] on icon "Edit as form" at bounding box center [385, 274] width 11 height 11
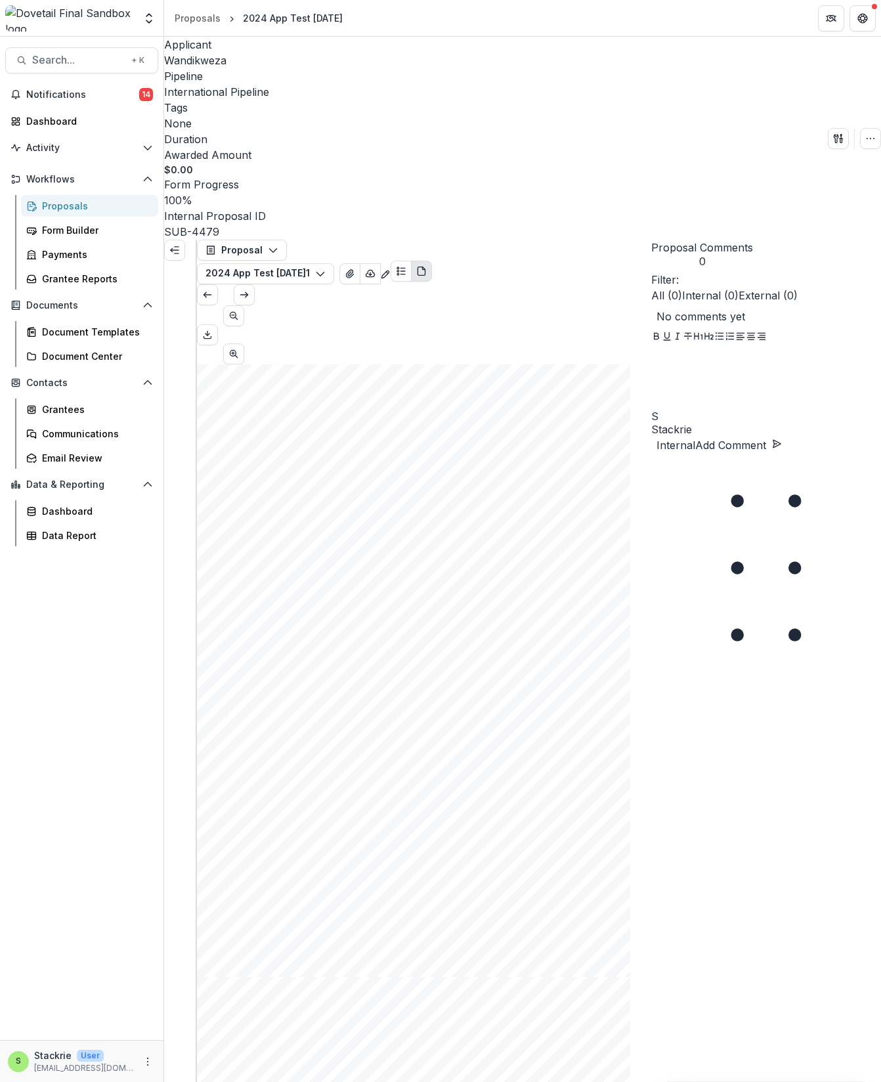
click at [406, 266] on icon "Plaintext view" at bounding box center [401, 271] width 11 height 11
click at [391, 269] on icon "Edit as form" at bounding box center [385, 274] width 11 height 11
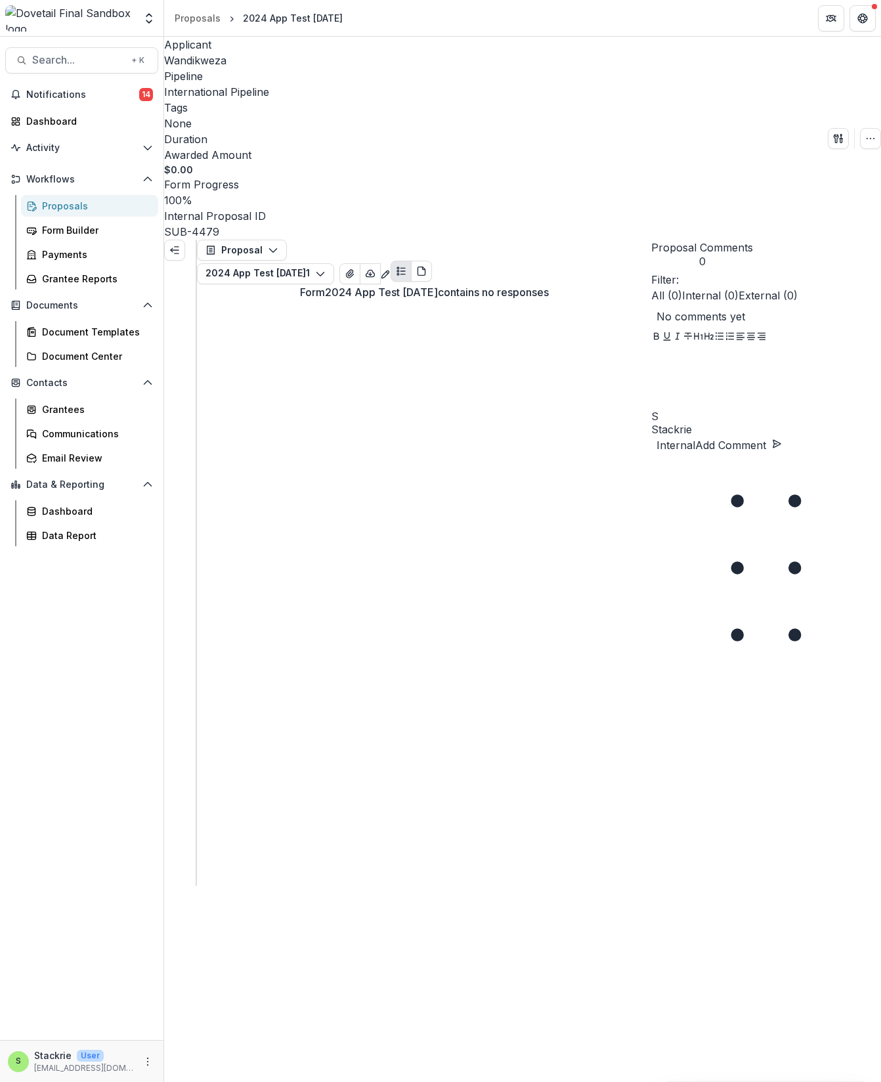
click at [427, 266] on icon "PDF view" at bounding box center [421, 271] width 11 height 11
click at [205, 16] on div "Proposals" at bounding box center [198, 18] width 46 height 14
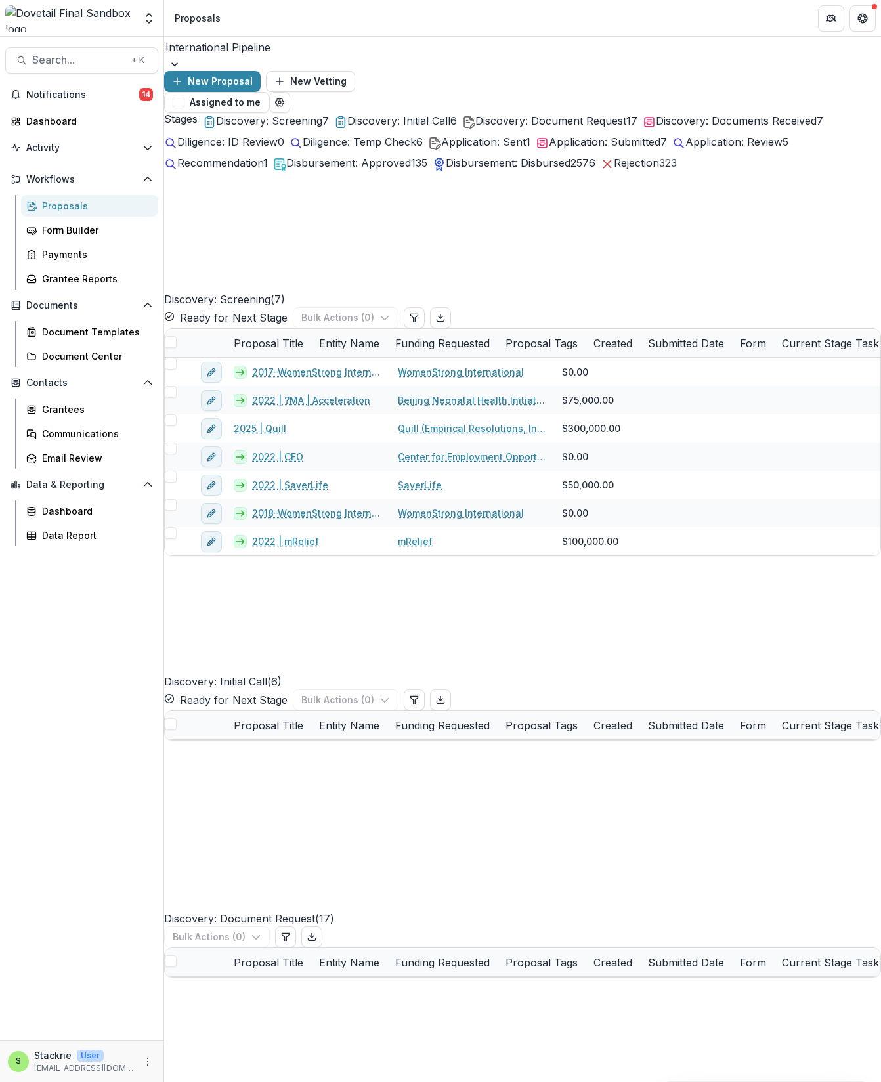
click at [549, 148] on span "Application: Submitted" at bounding box center [605, 141] width 112 height 13
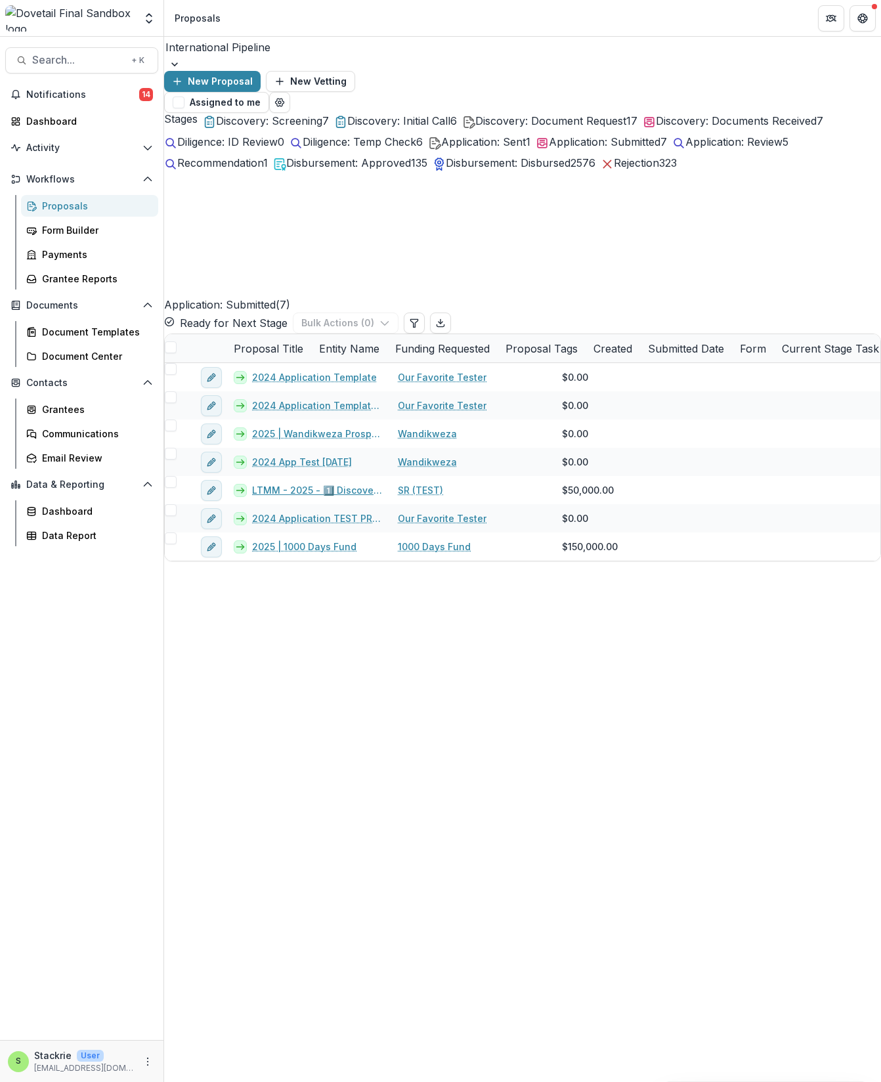
click at [322, 483] on link "LTMM - 2025 - 1️⃣ Discovery Guide" at bounding box center [317, 490] width 130 height 14
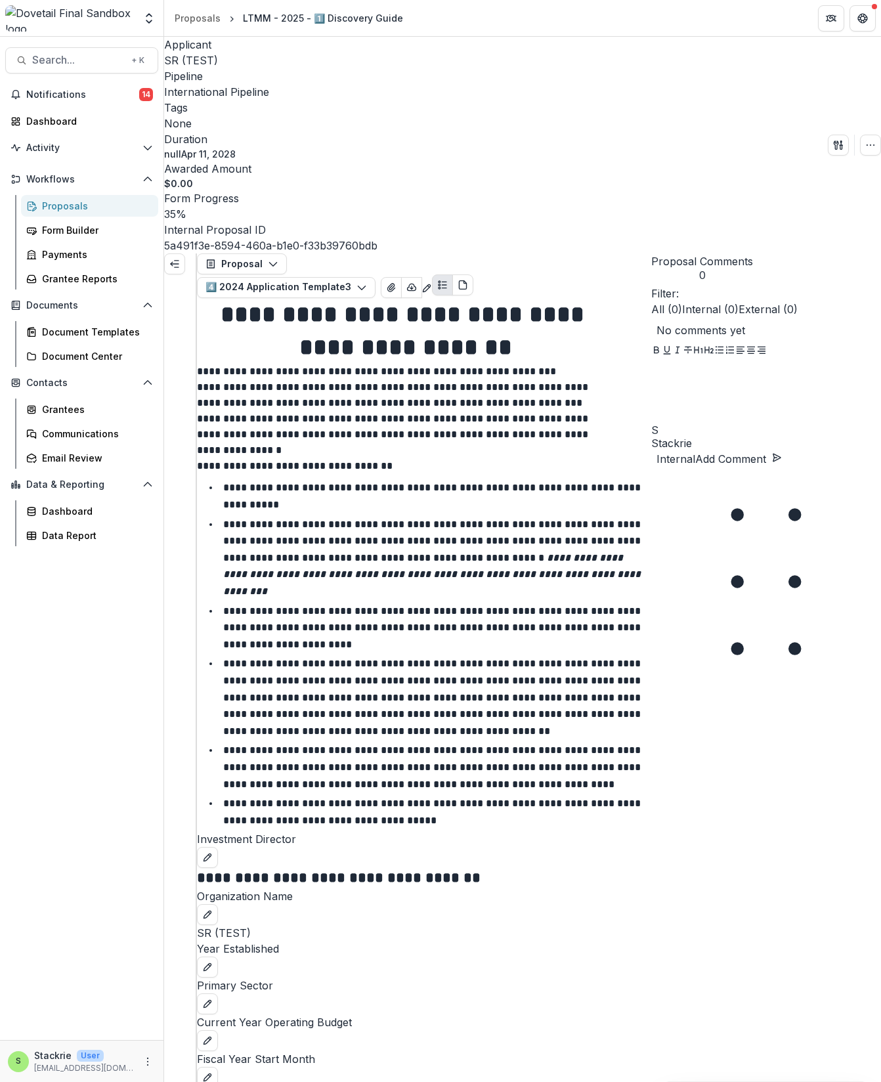
scroll to position [2441, 0]
click at [194, 22] on div "Proposals" at bounding box center [198, 18] width 46 height 14
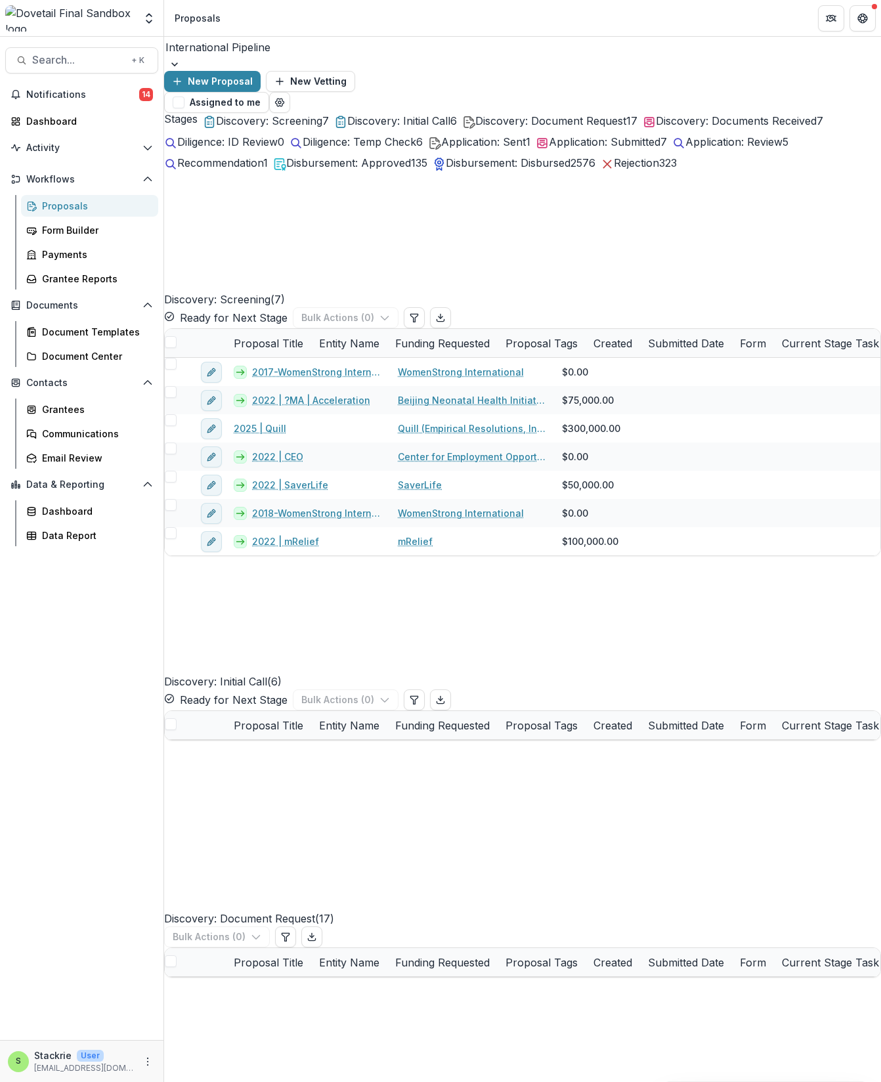
click at [549, 148] on span "Application: Submitted" at bounding box center [605, 141] width 112 height 13
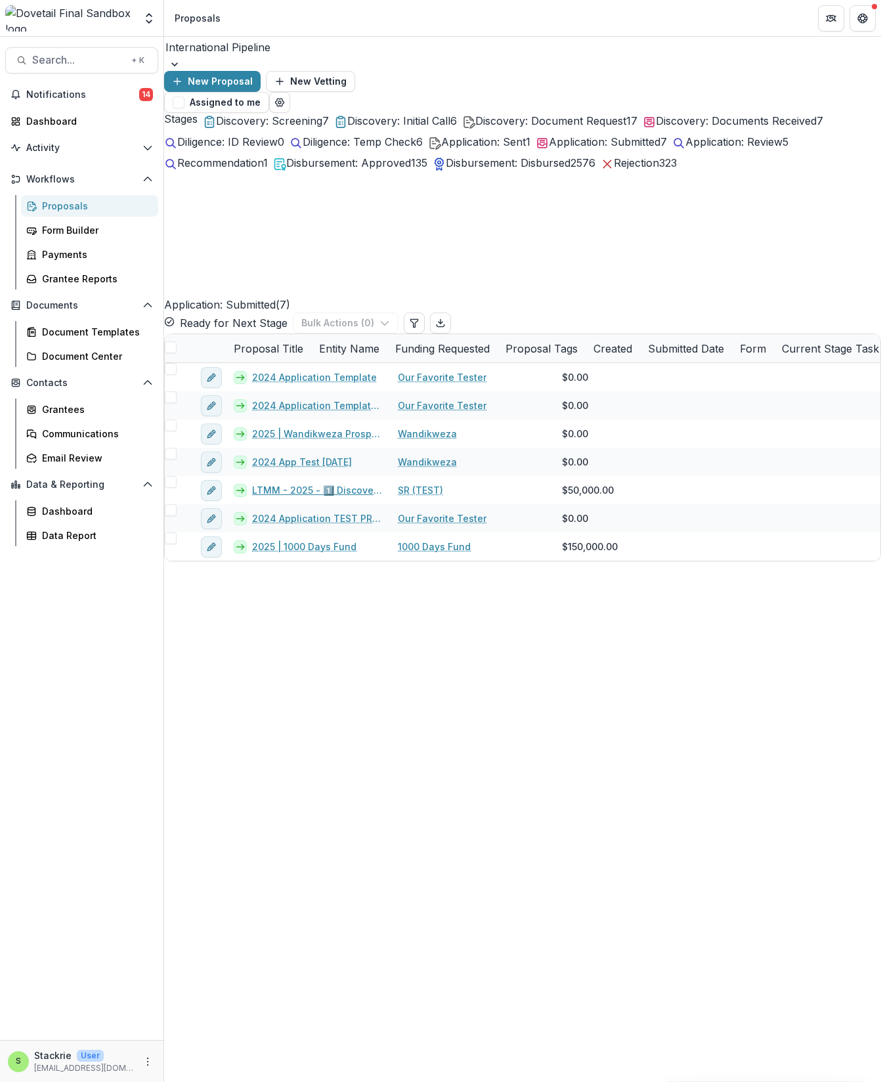
click at [351, 483] on link "LTMM - 2025 - 1️⃣ Discovery Guide" at bounding box center [317, 490] width 130 height 14
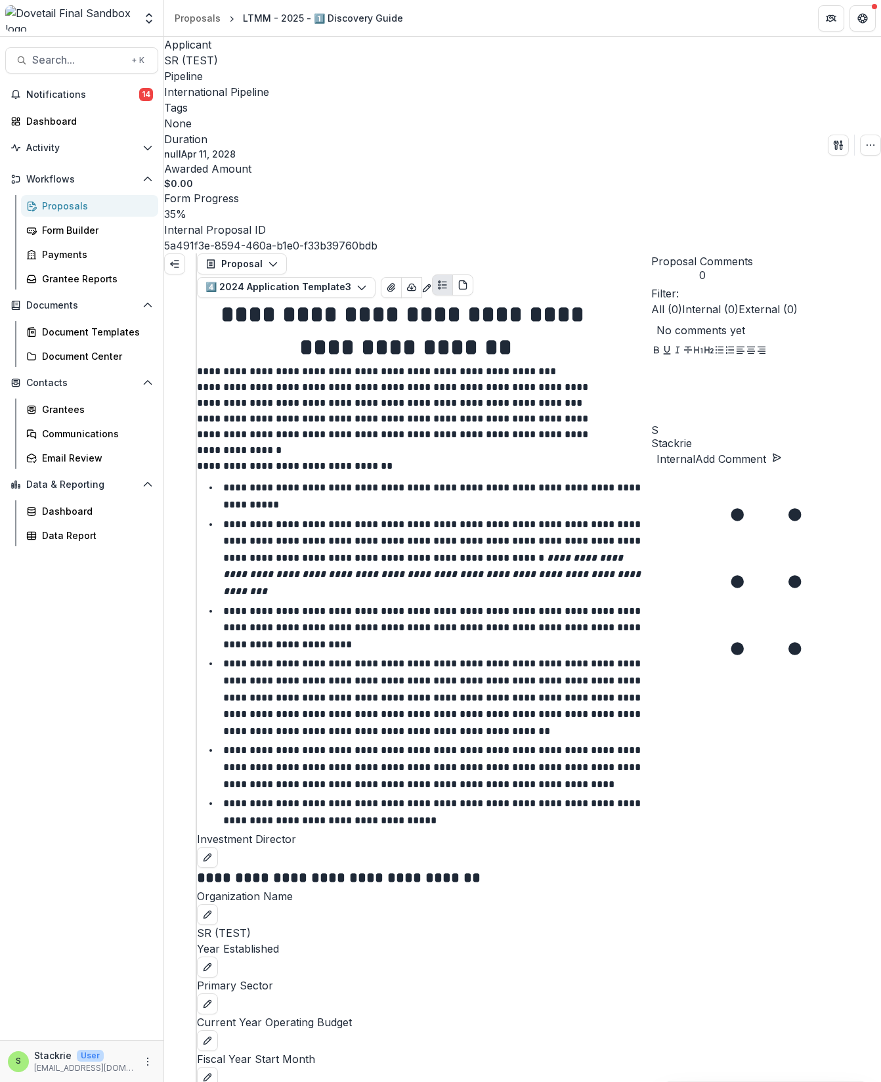
scroll to position [2084, 0]
